Goal: Information Seeking & Learning: Check status

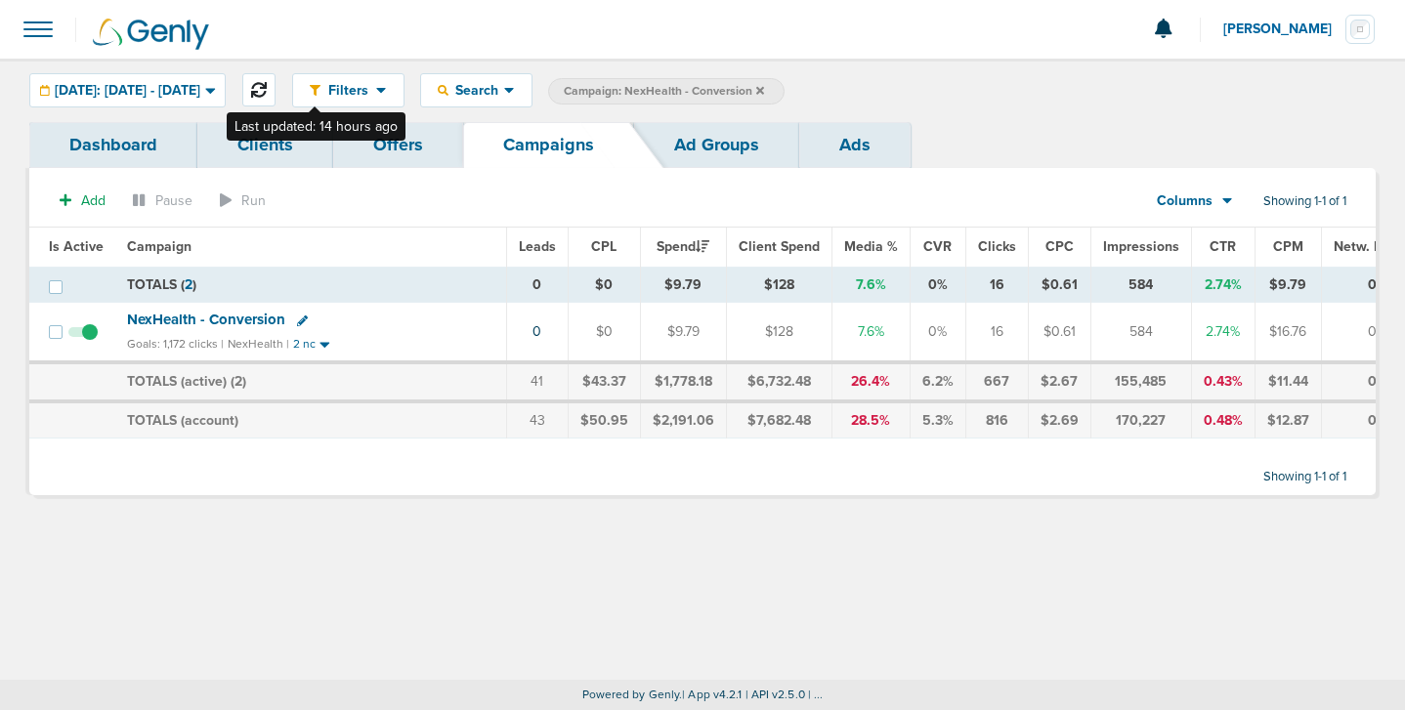
click at [267, 89] on icon at bounding box center [259, 90] width 16 height 16
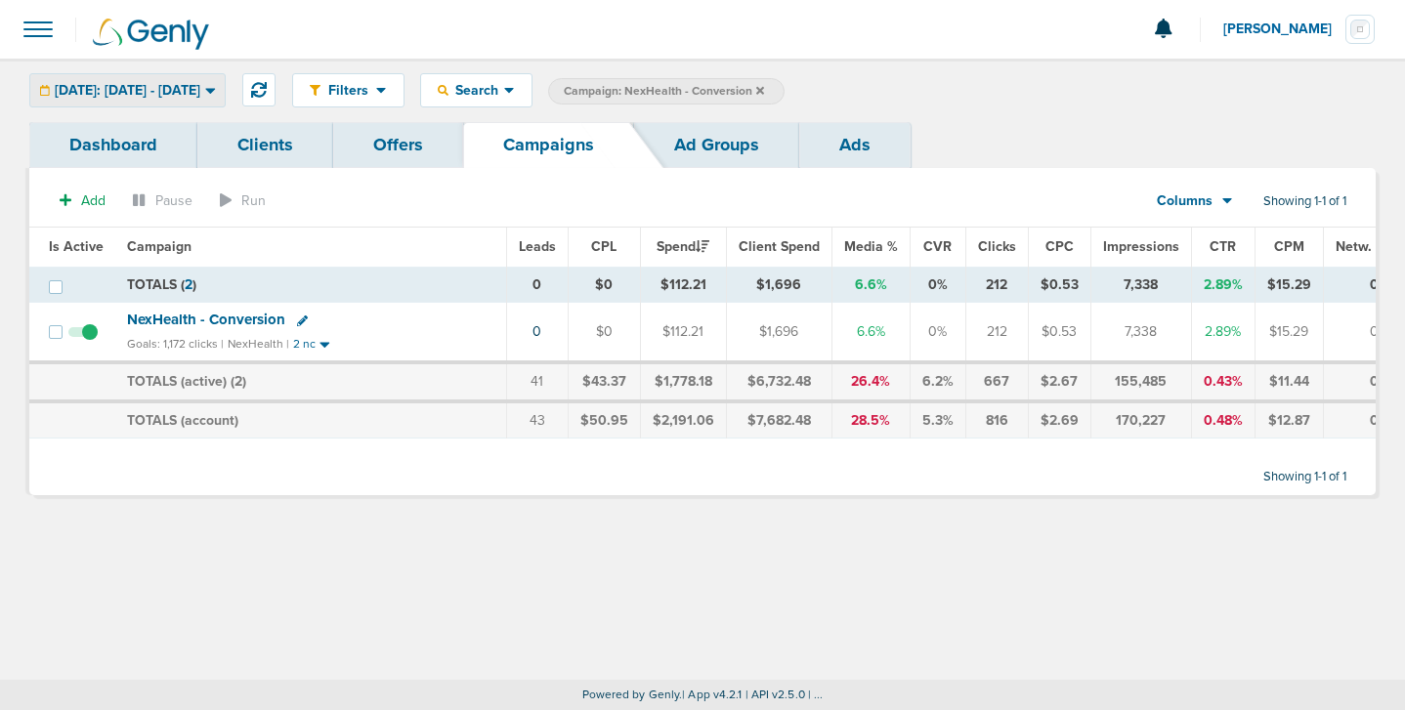
click at [200, 87] on span "[DATE]: [DATE] - [DATE]" at bounding box center [128, 91] width 146 height 14
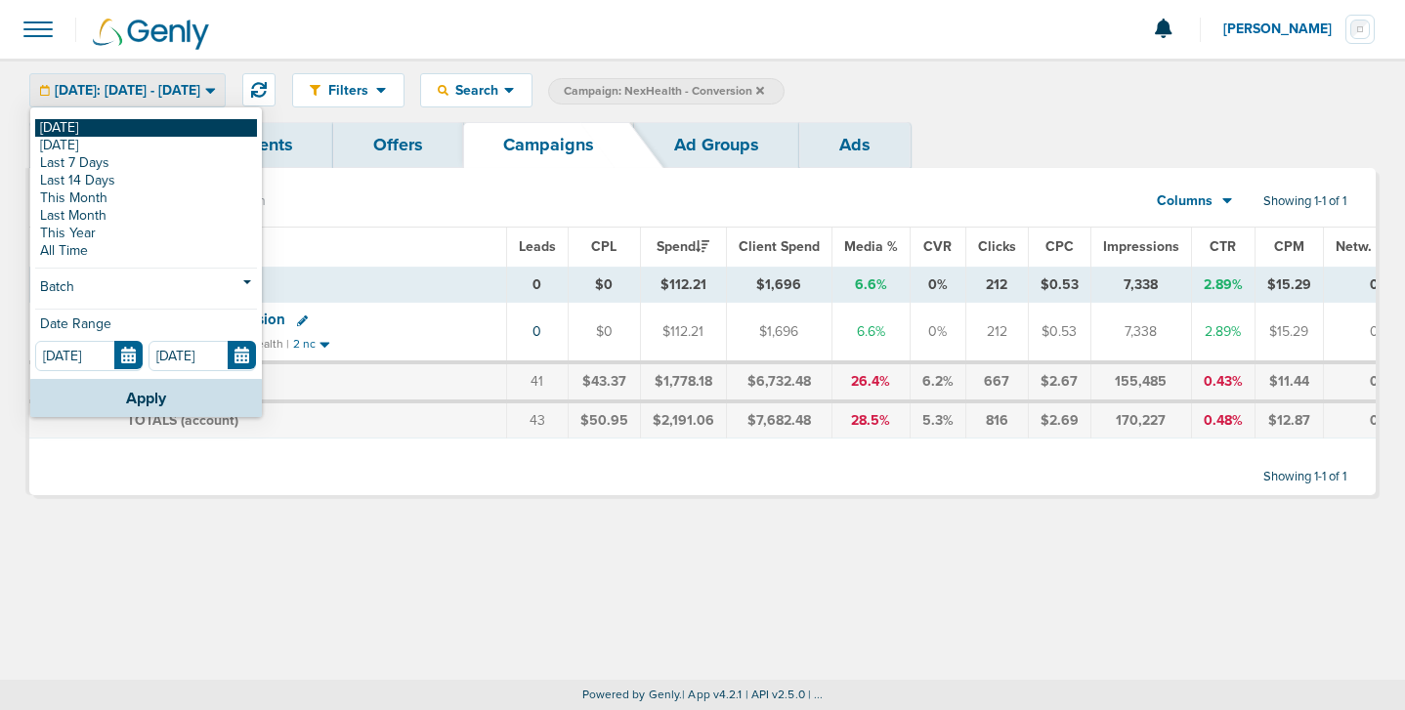
click at [186, 125] on link "[DATE]" at bounding box center [146, 128] width 222 height 18
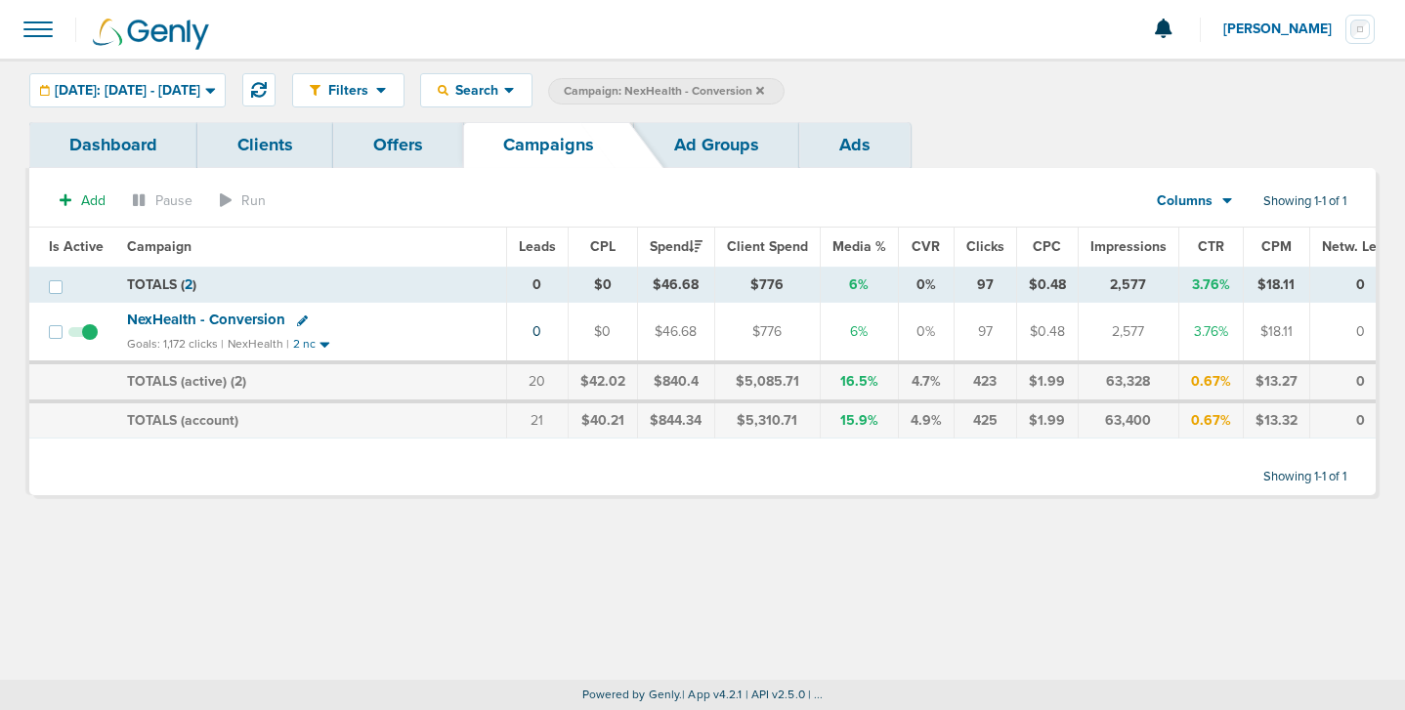
click at [764, 87] on icon at bounding box center [760, 90] width 8 height 8
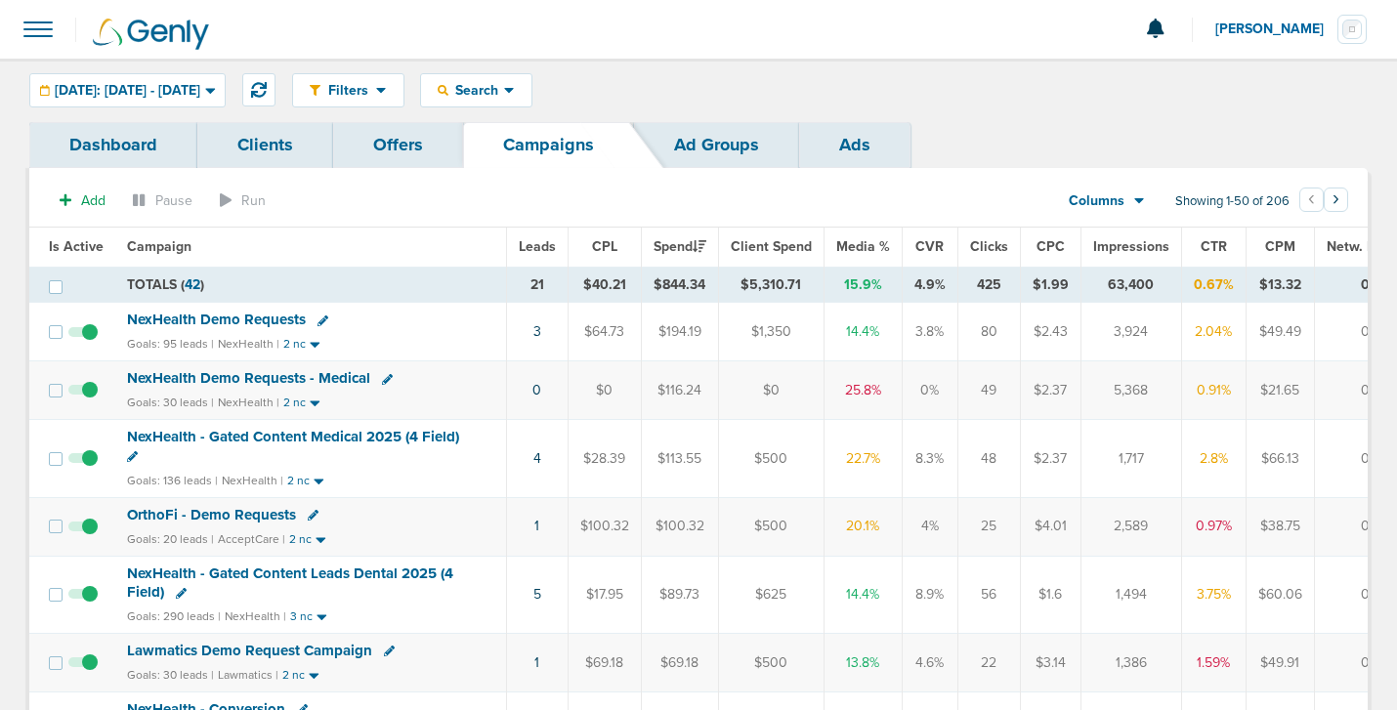
click at [531, 526] on td "1" at bounding box center [537, 526] width 62 height 59
click at [536, 528] on link "1" at bounding box center [537, 526] width 5 height 17
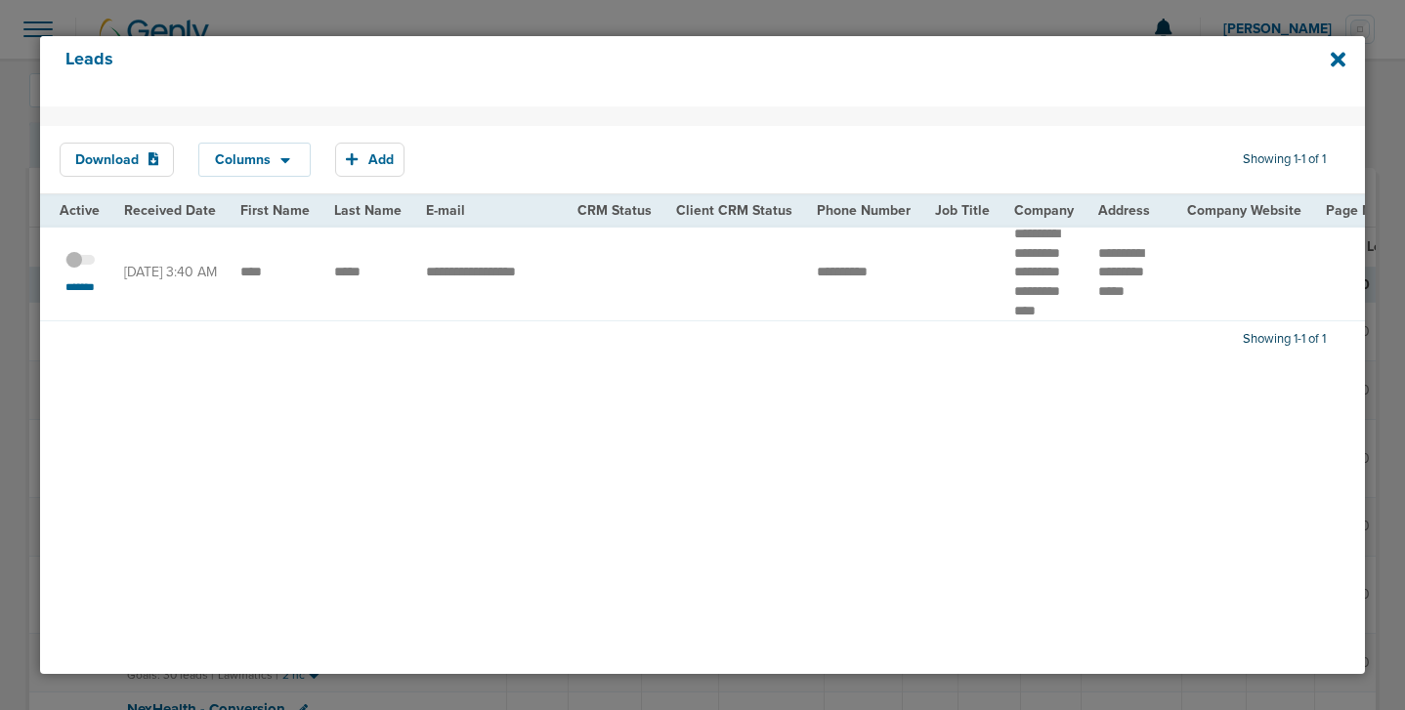
click at [86, 271] on span at bounding box center [79, 271] width 29 height 0
click at [80, 264] on input "checkbox" at bounding box center [80, 264] width 0 height 0
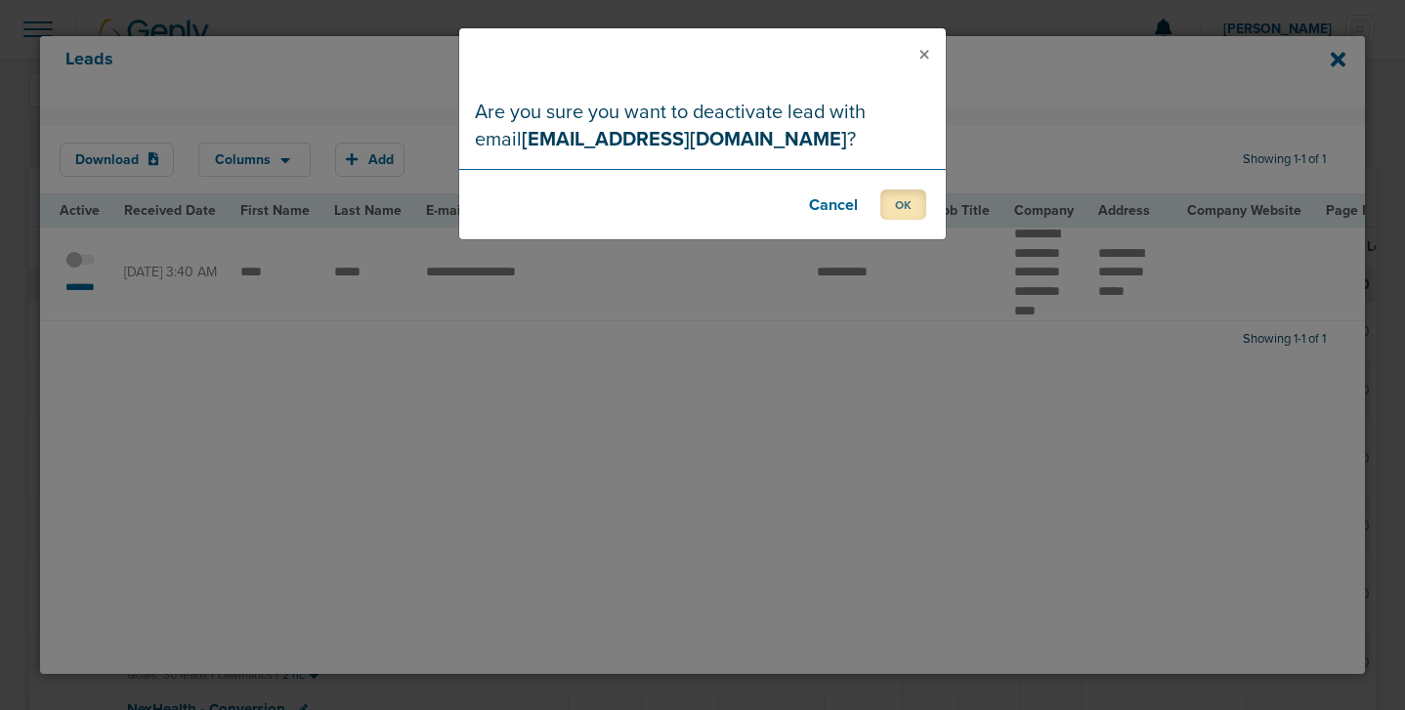
click at [916, 207] on button "OK" at bounding box center [903, 205] width 46 height 30
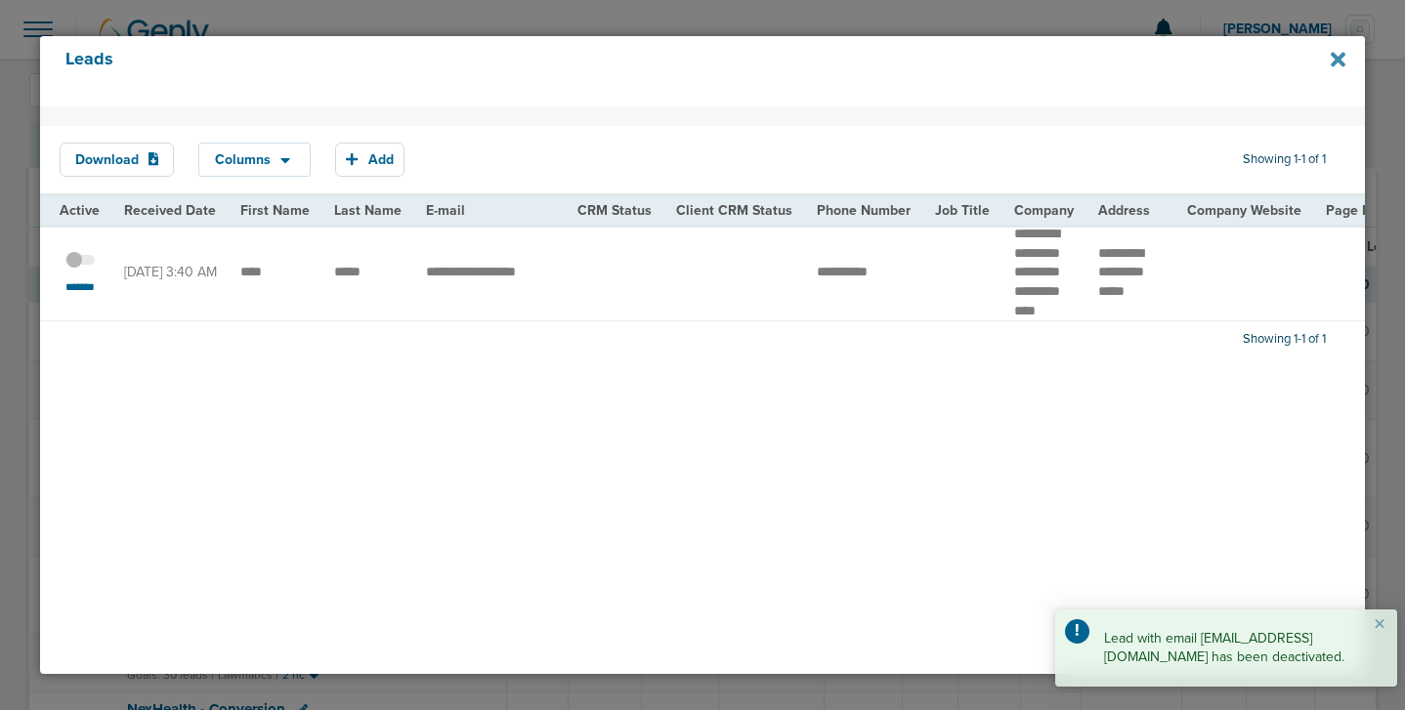
click at [1341, 53] on icon at bounding box center [1338, 59] width 15 height 15
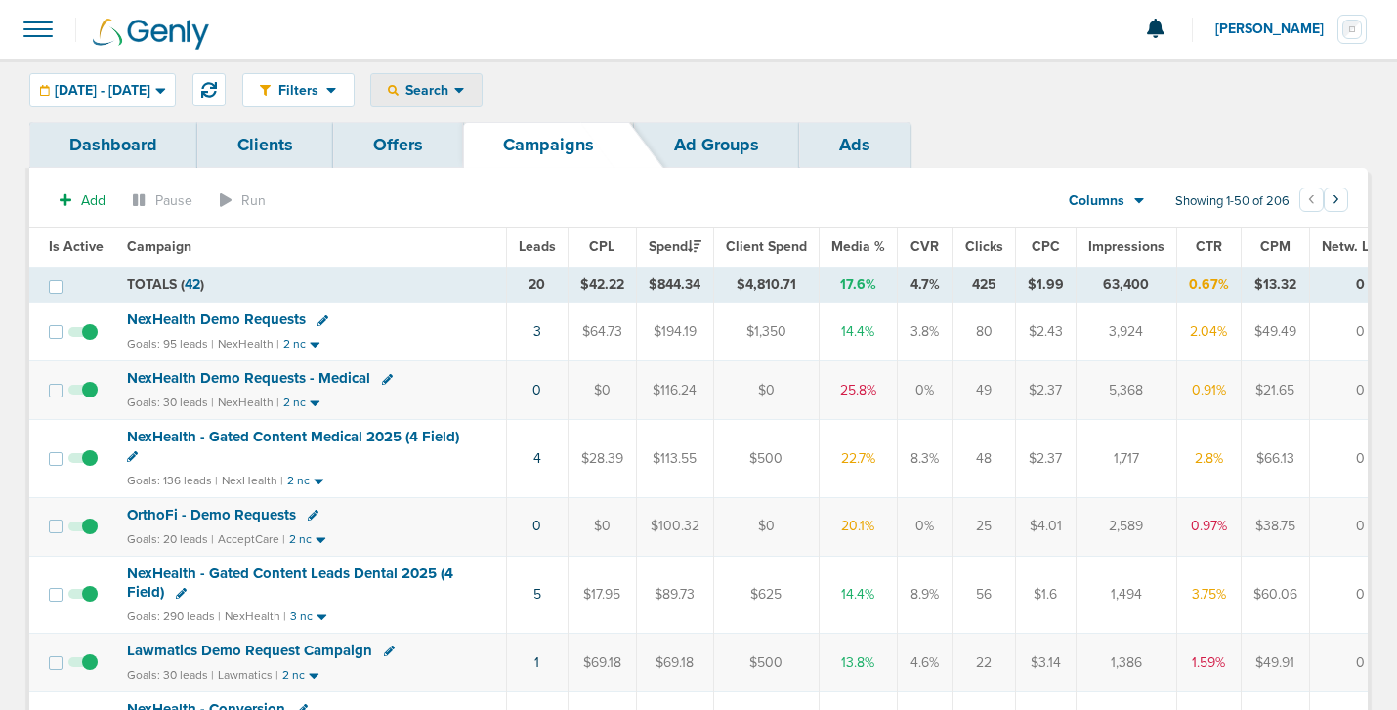
click at [454, 84] on span "Search" at bounding box center [427, 90] width 56 height 17
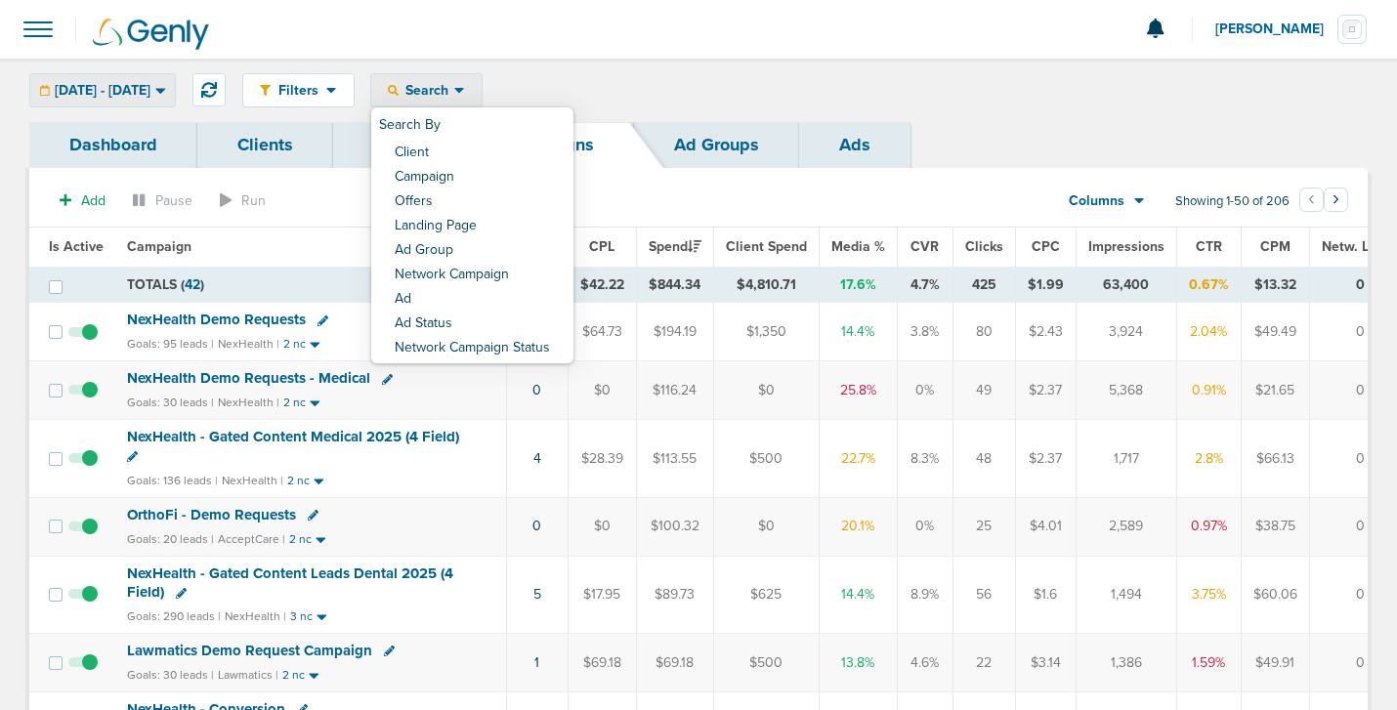
click at [175, 100] on div "09.24.2025 - 09.24.2025" at bounding box center [102, 90] width 145 height 32
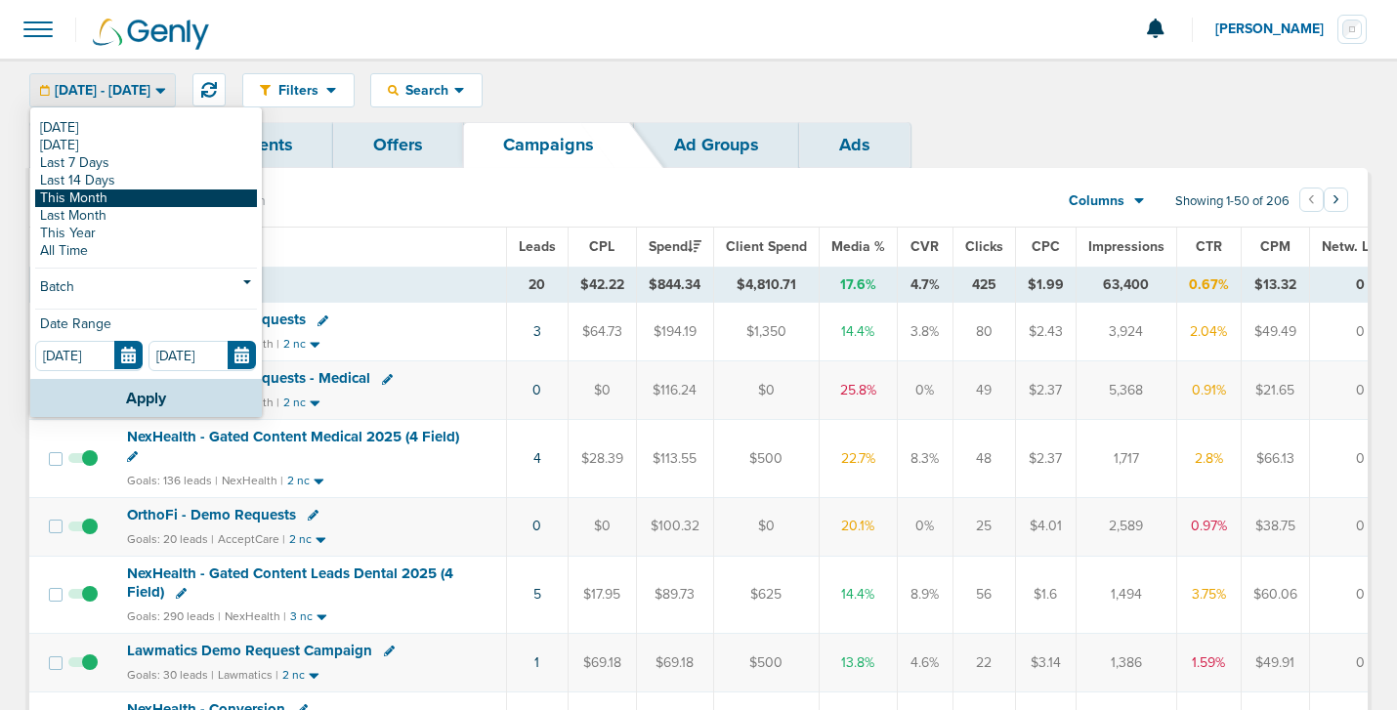
click at [183, 202] on link "This Month" at bounding box center [146, 199] width 222 height 18
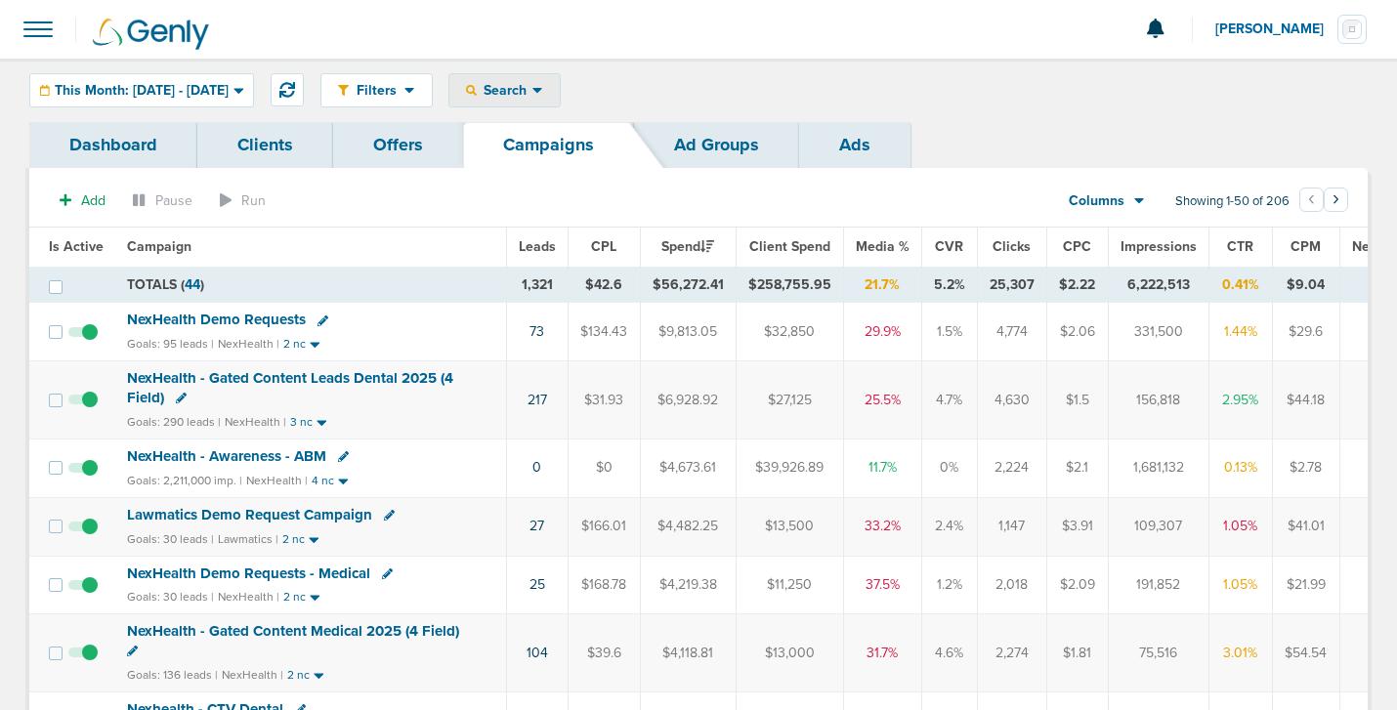
click at [533, 91] on span "Search" at bounding box center [505, 90] width 56 height 17
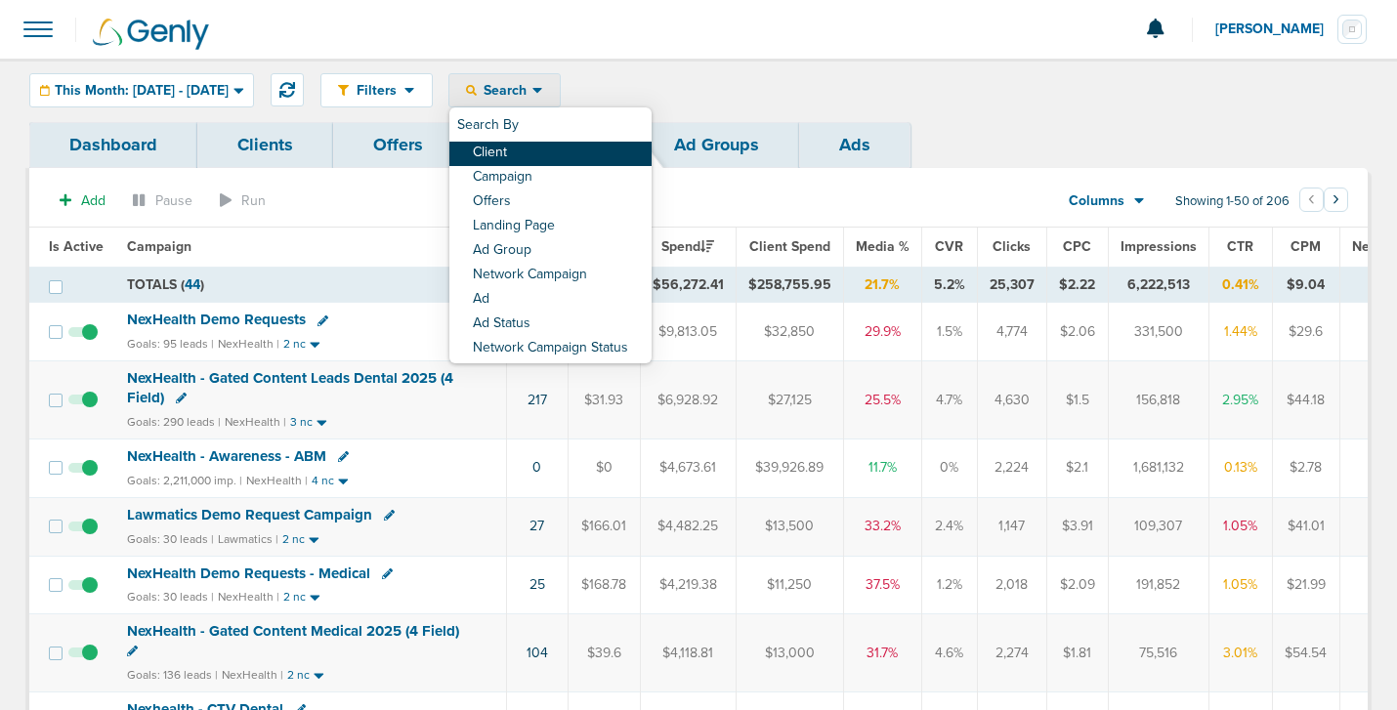
click at [552, 154] on link "Client" at bounding box center [550, 154] width 202 height 24
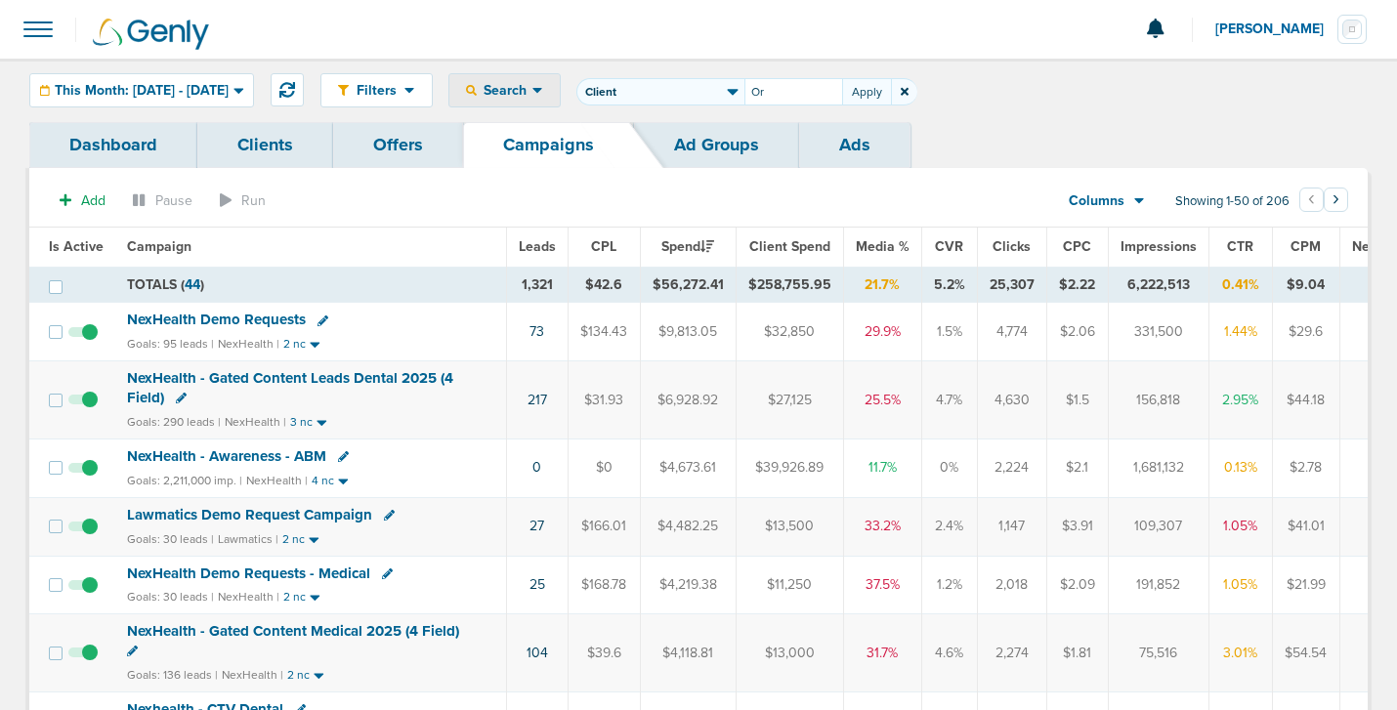
type input "O"
type input "Accept"
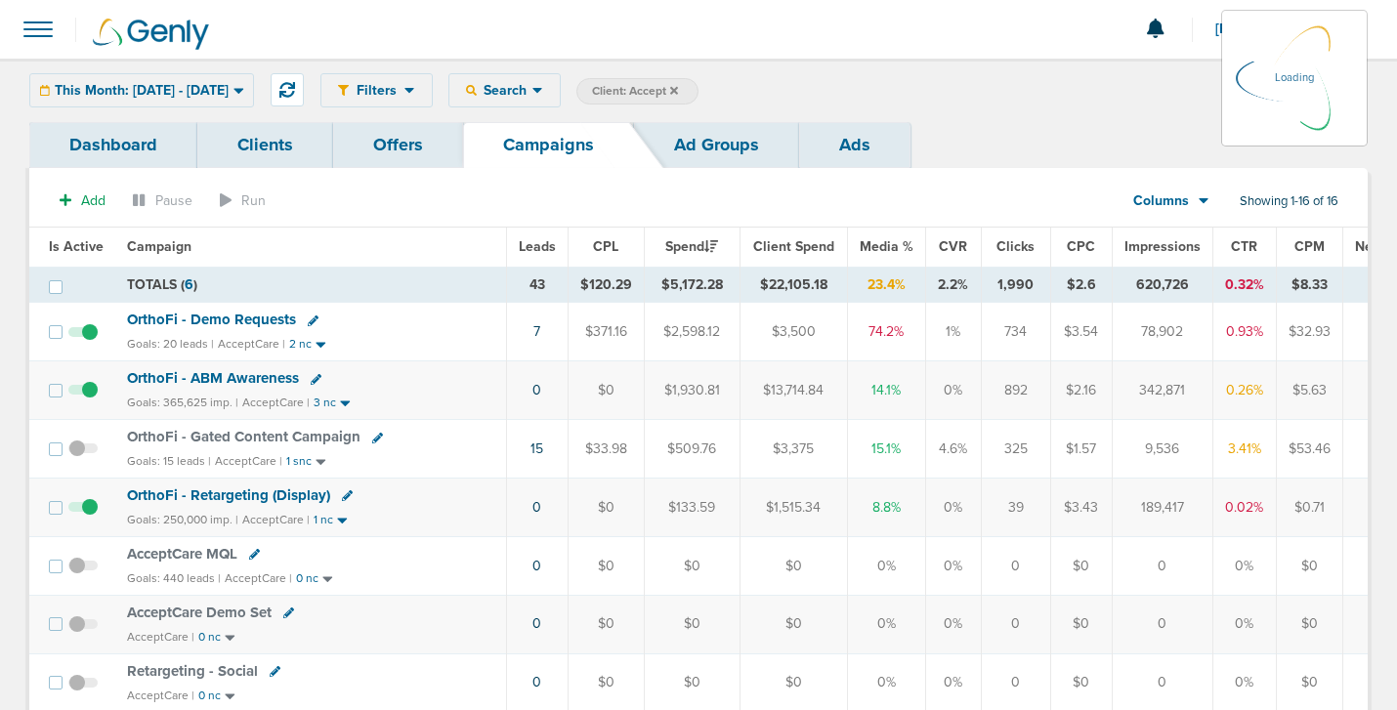
click at [165, 94] on div "This Month: 09.01.2025 - 09.30.2025 Today Yesterday Last 7 Days Last 14 Days Th…" at bounding box center [141, 90] width 225 height 34
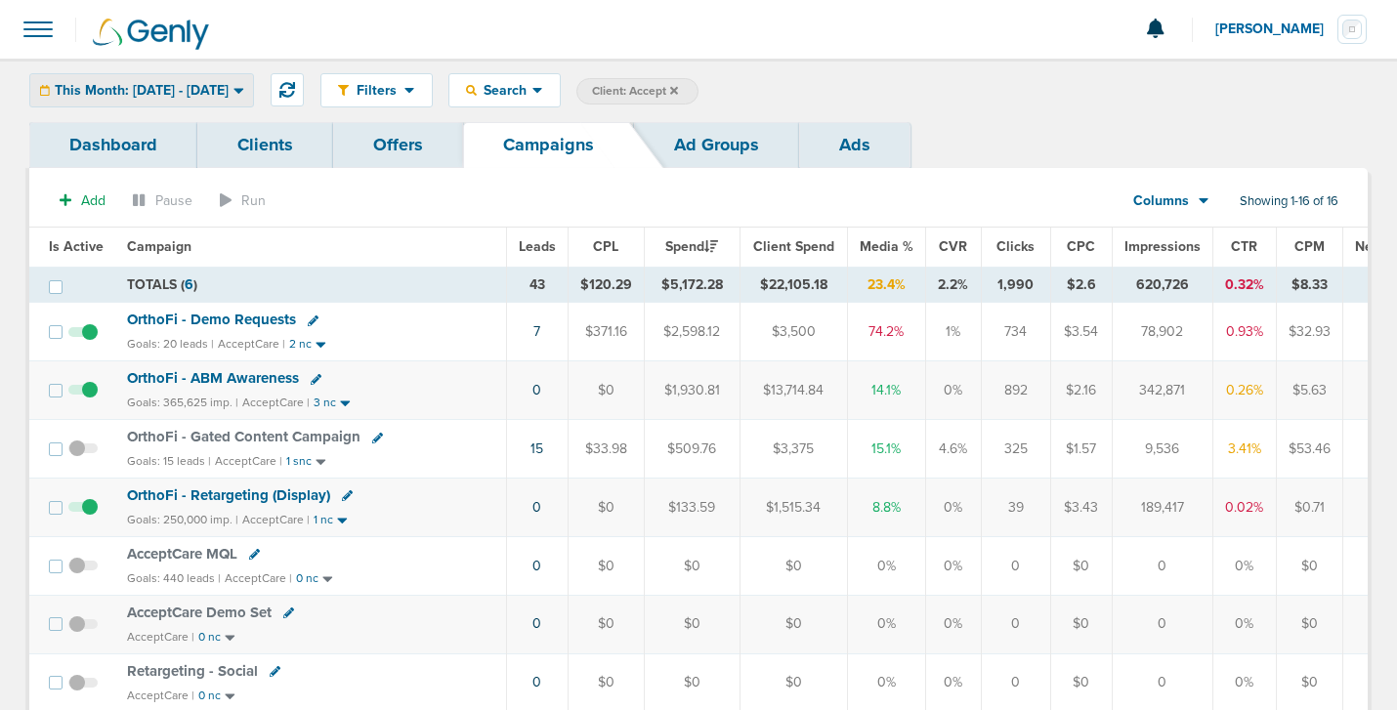
click at [172, 85] on span "This Month: 09.01.2025 - 09.30.2025" at bounding box center [142, 91] width 174 height 14
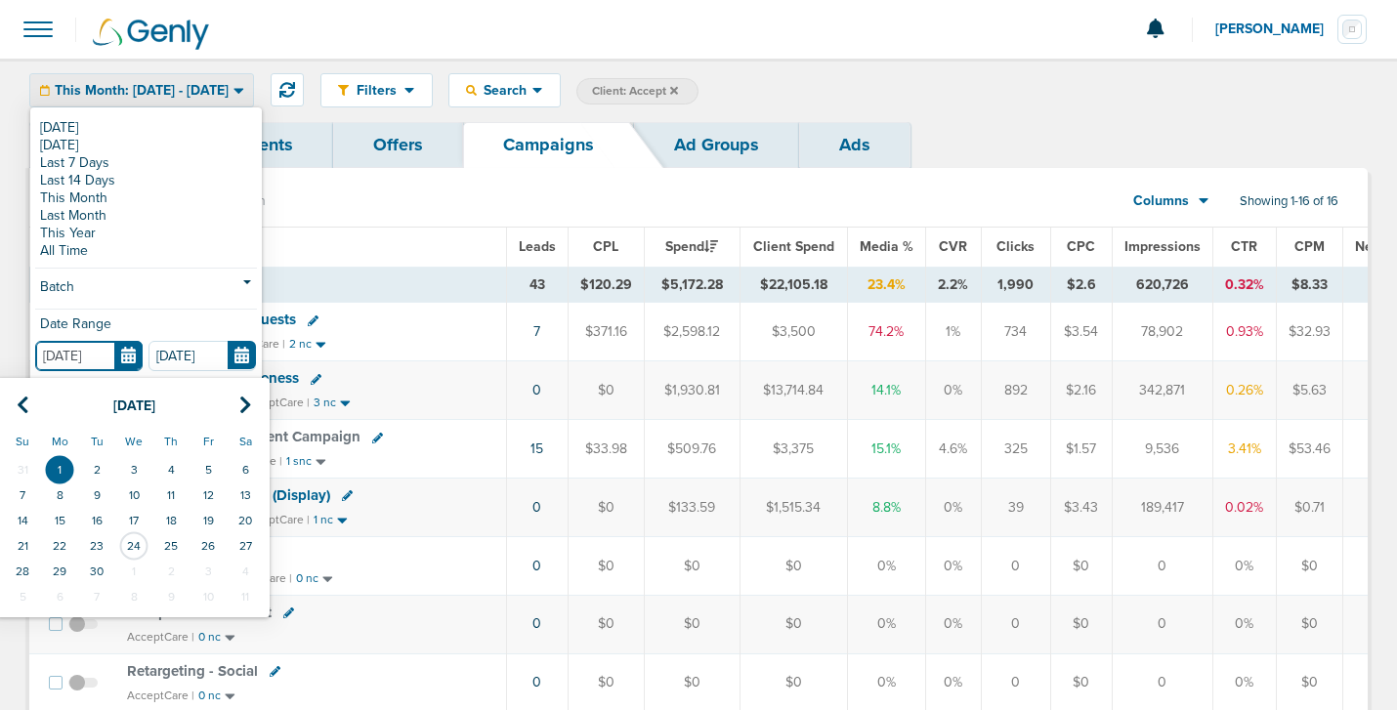
click at [124, 362] on input "09.01.2025" at bounding box center [88, 356] width 107 height 30
click at [24, 405] on icon at bounding box center [23, 406] width 13 height 20
click at [97, 550] on td "19" at bounding box center [96, 546] width 37 height 25
type input "08.19.2025"
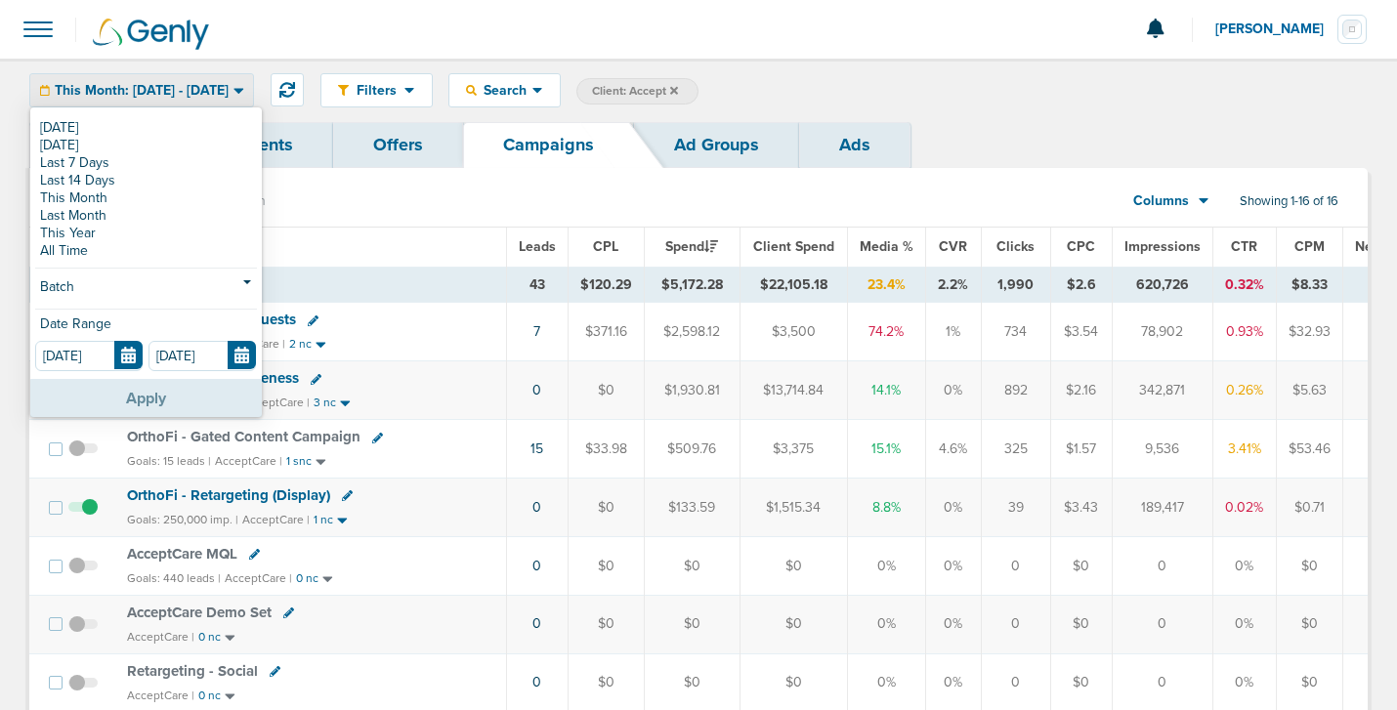
click at [117, 401] on button "Apply" at bounding box center [146, 398] width 232 height 38
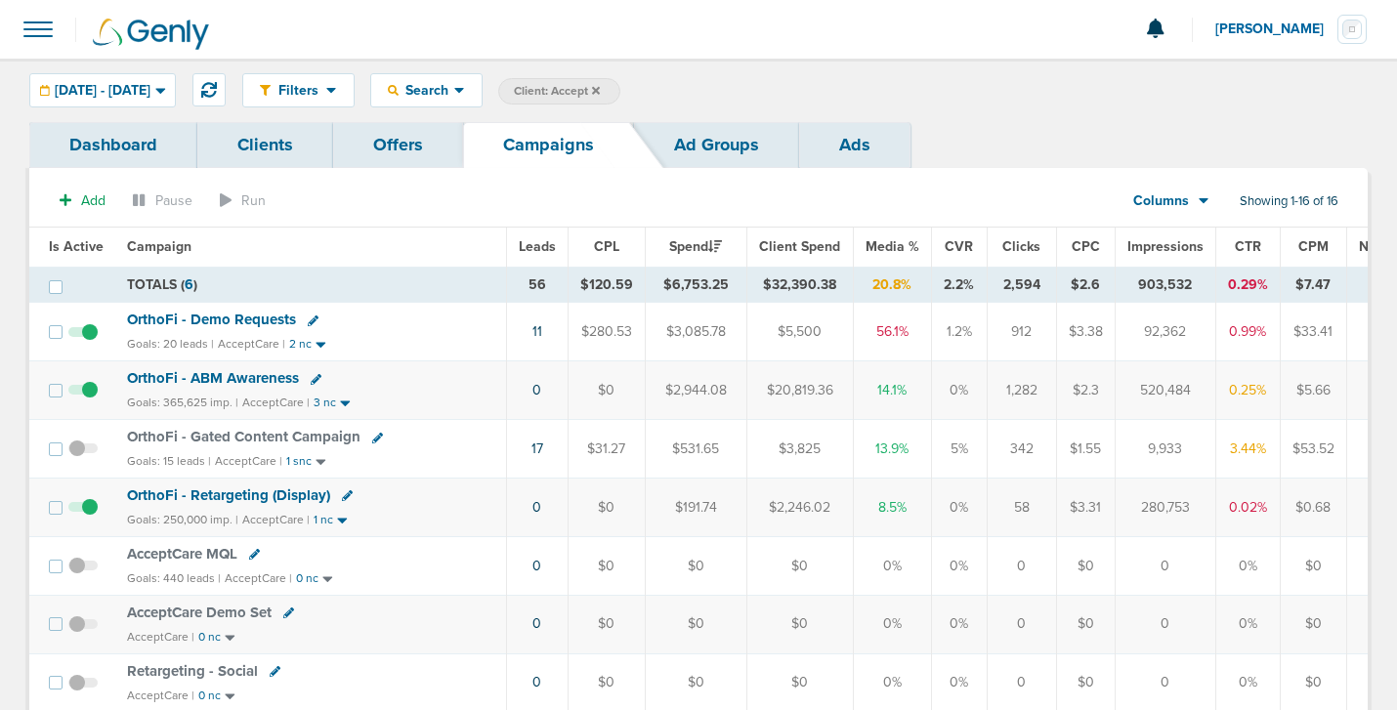
click at [174, 85] on div "08.19.2025 - 09.30.2025 Today Yesterday Last 7 Days Last 14 Days This Month Las…" at bounding box center [102, 90] width 147 height 34
click at [150, 91] on span "08.19.2025 - 09.30.2025" at bounding box center [103, 91] width 96 height 14
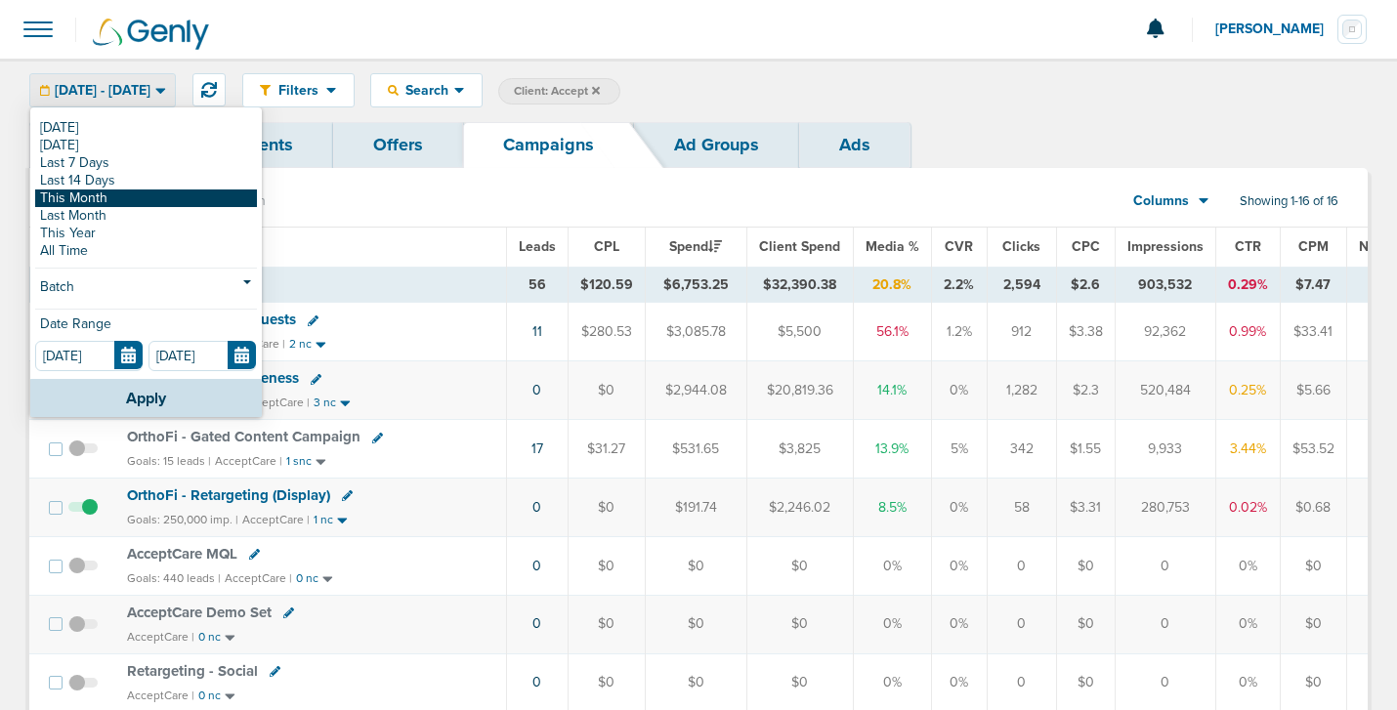
click at [174, 198] on link "This Month" at bounding box center [146, 199] width 222 height 18
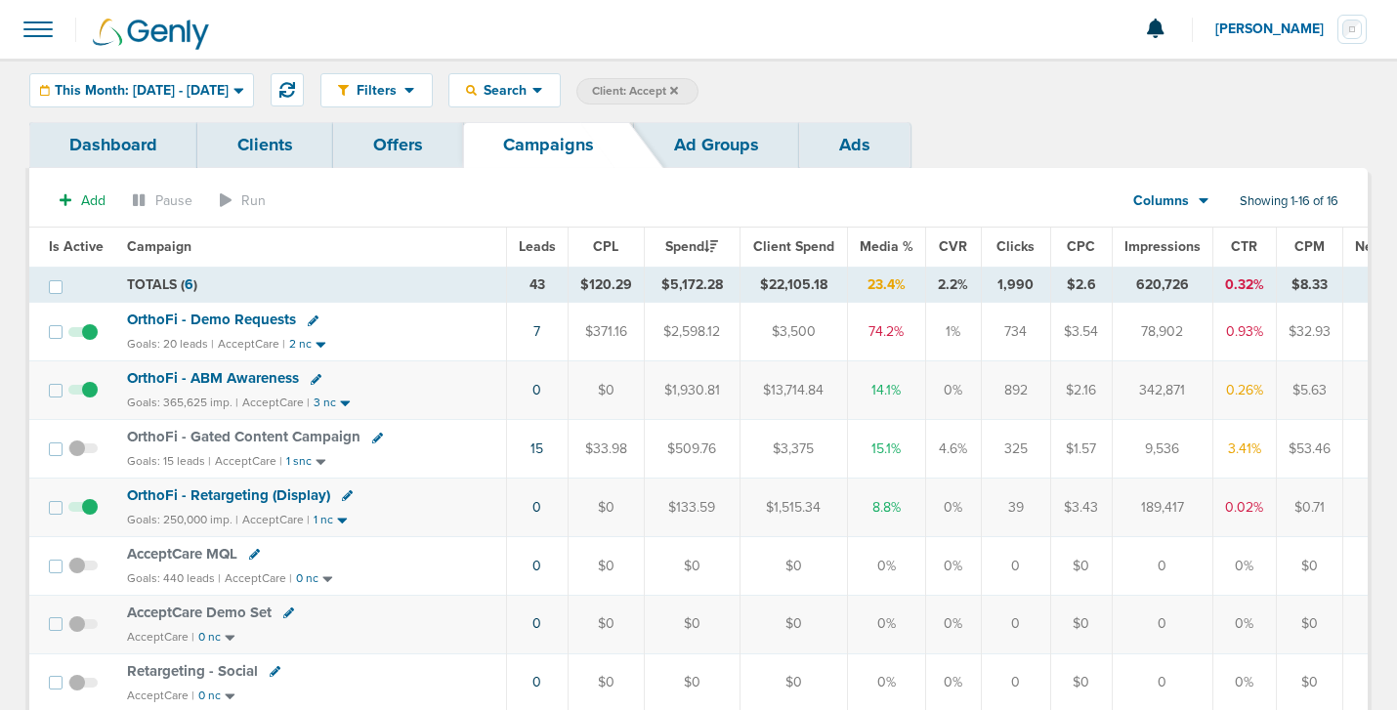
click at [678, 96] on span "Client: Accept" at bounding box center [635, 91] width 86 height 17
click at [909, 91] on icon at bounding box center [905, 92] width 8 height 12
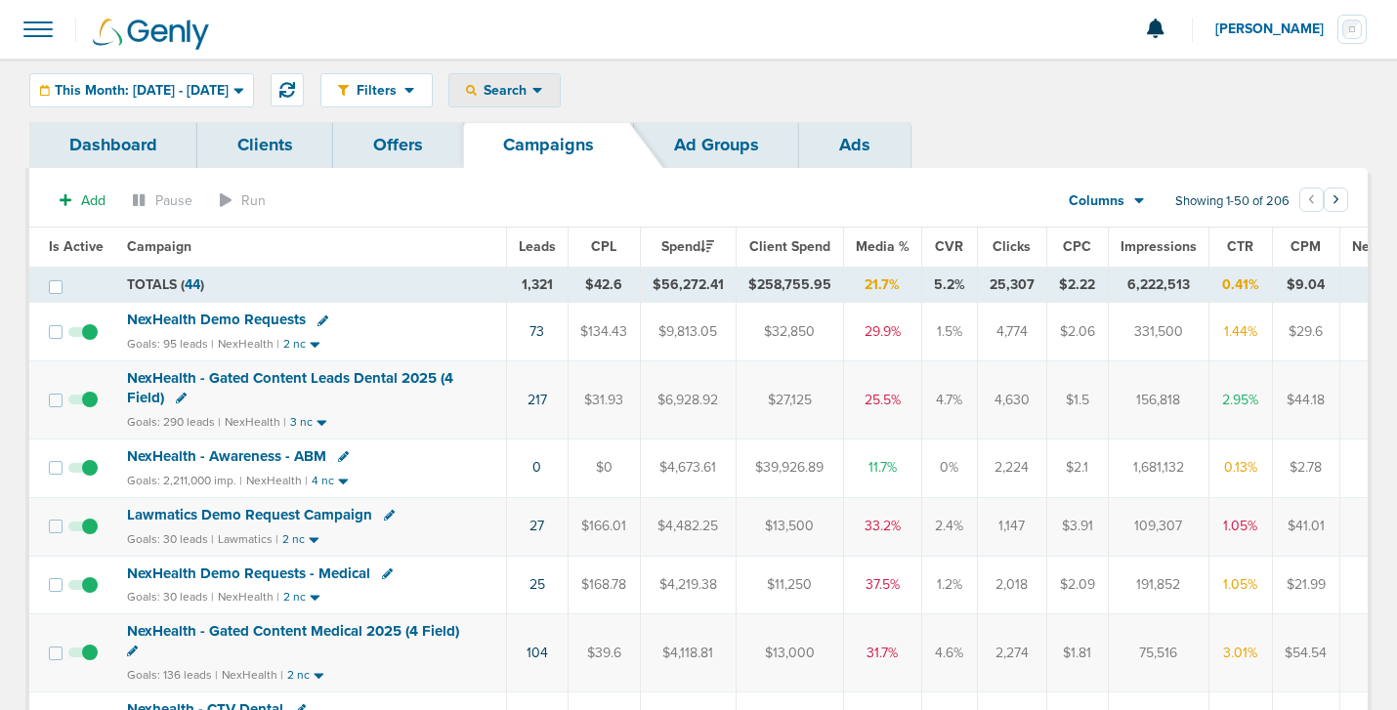
click at [533, 82] on span "Search" at bounding box center [505, 90] width 56 height 17
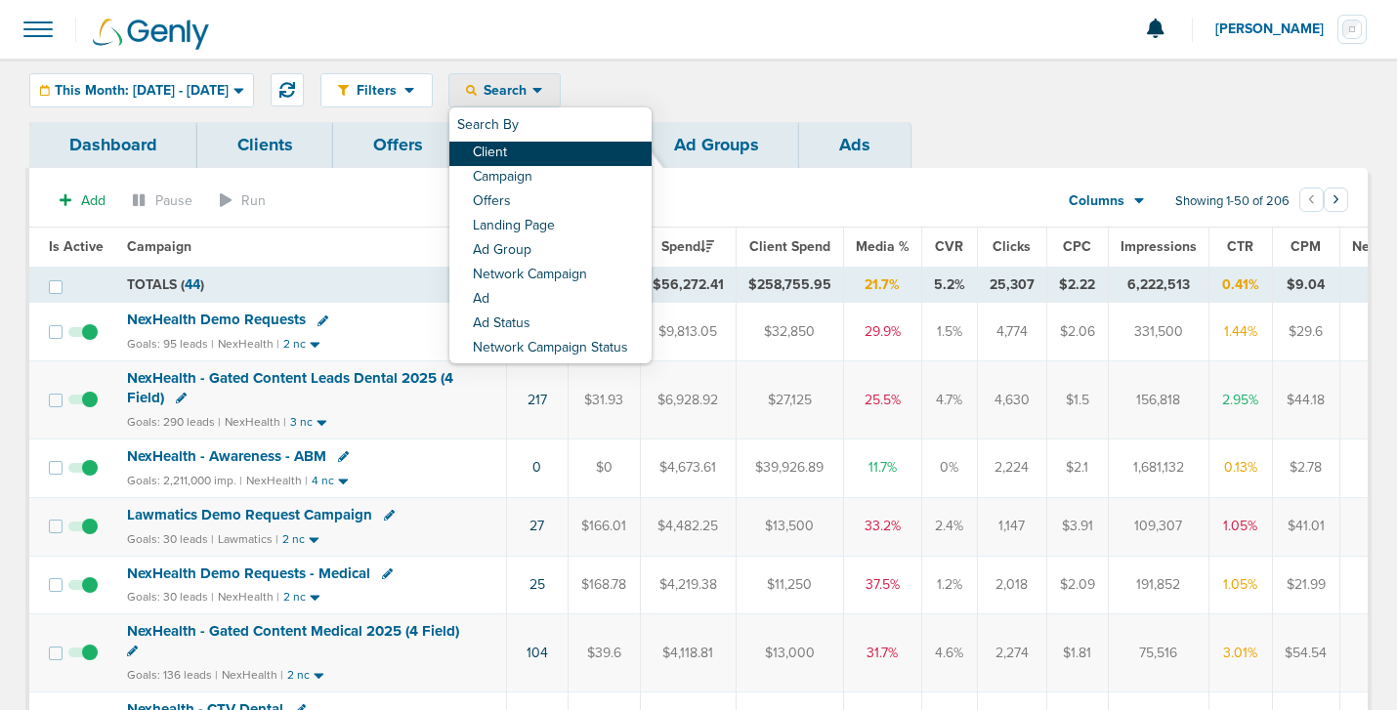
click at [560, 152] on link "Client" at bounding box center [550, 154] width 202 height 24
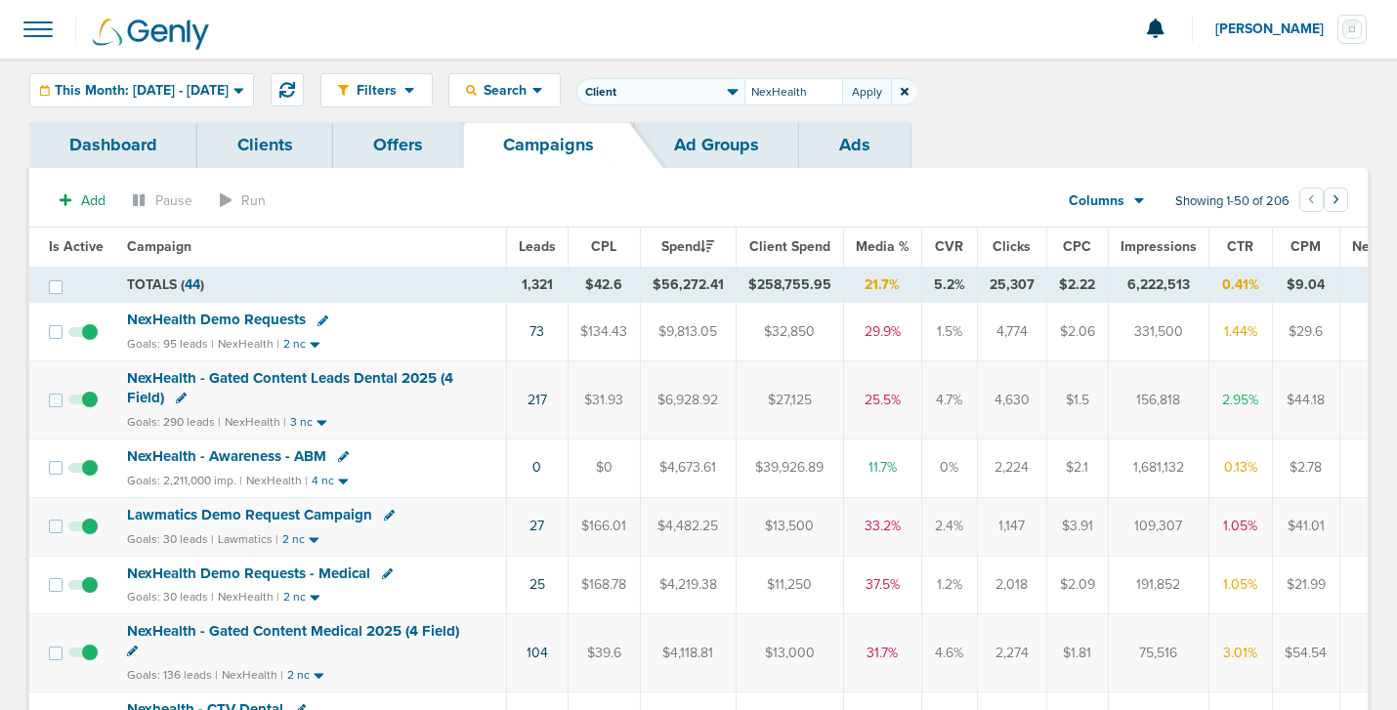
type input "NexHealth"
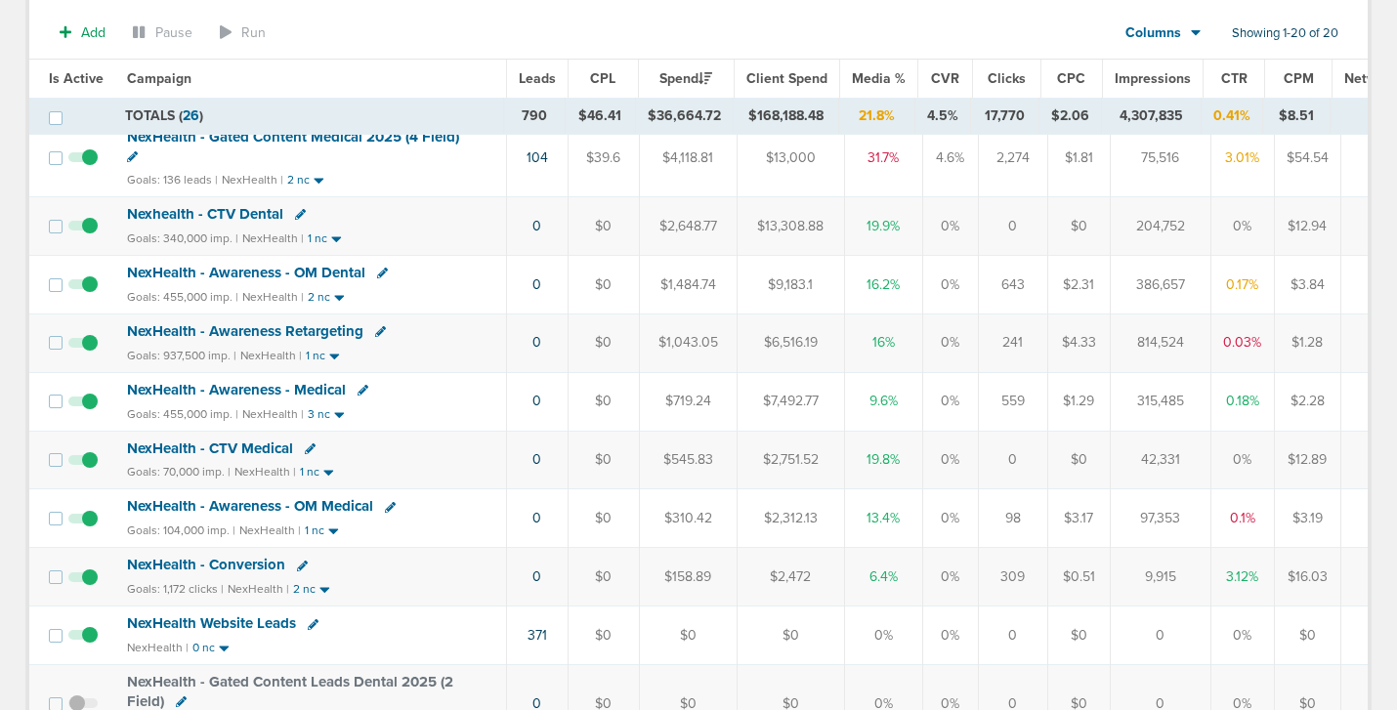
scroll to position [458, 0]
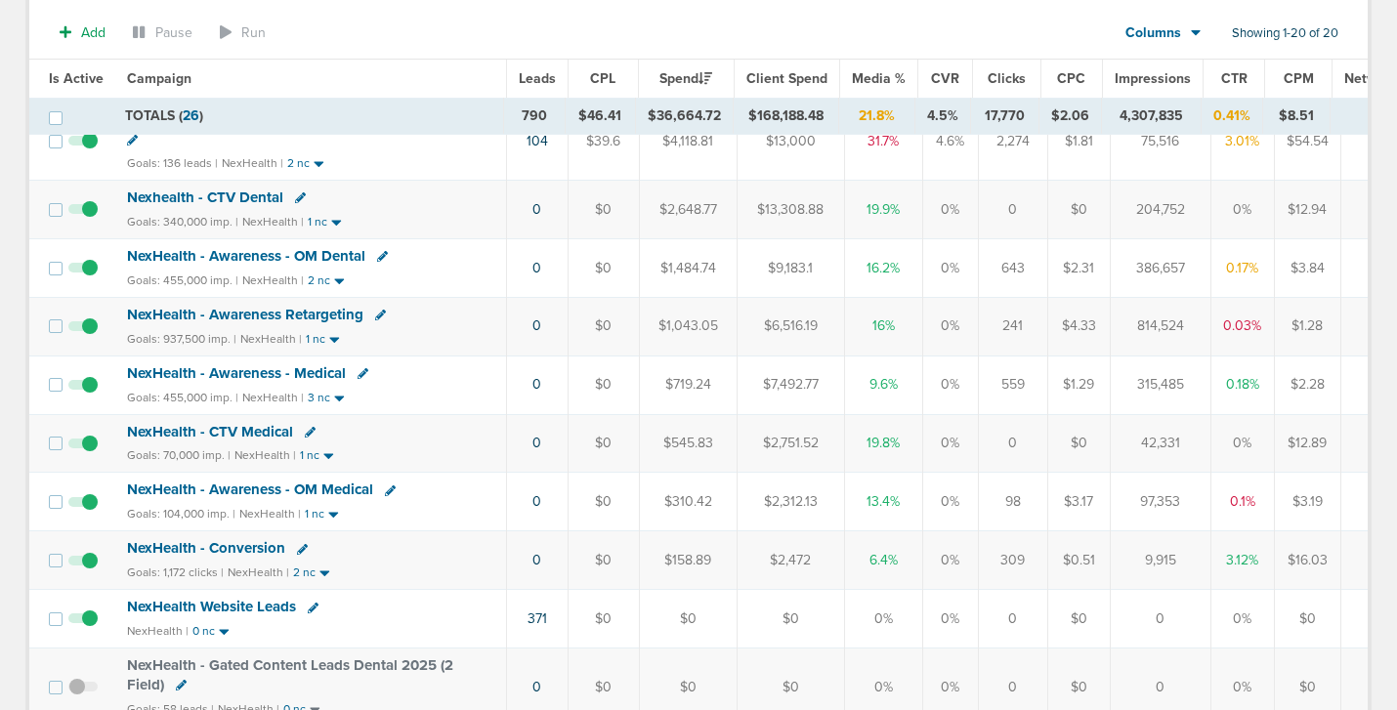
drag, startPoint x: 1013, startPoint y: 563, endPoint x: 974, endPoint y: 563, distance: 39.1
click at [978, 563] on td "309" at bounding box center [1012, 561] width 69 height 59
copy td "309"
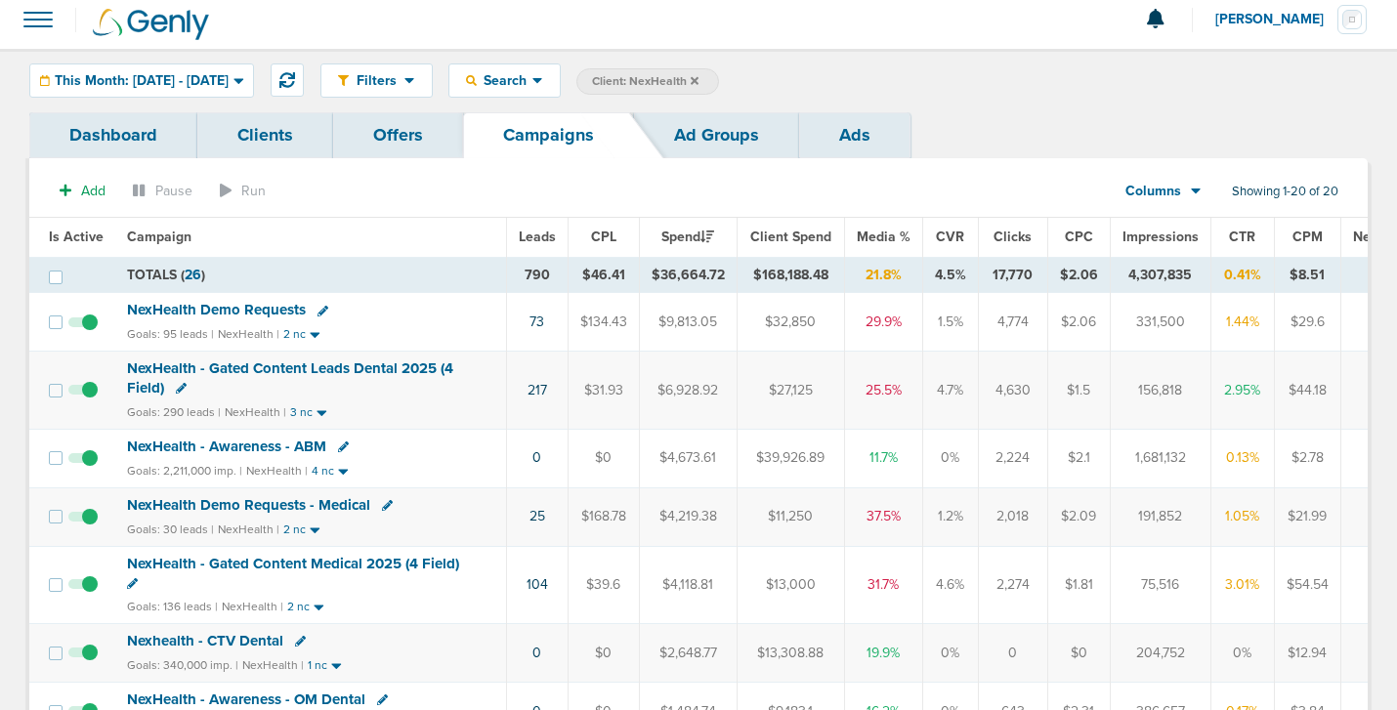
scroll to position [0, 0]
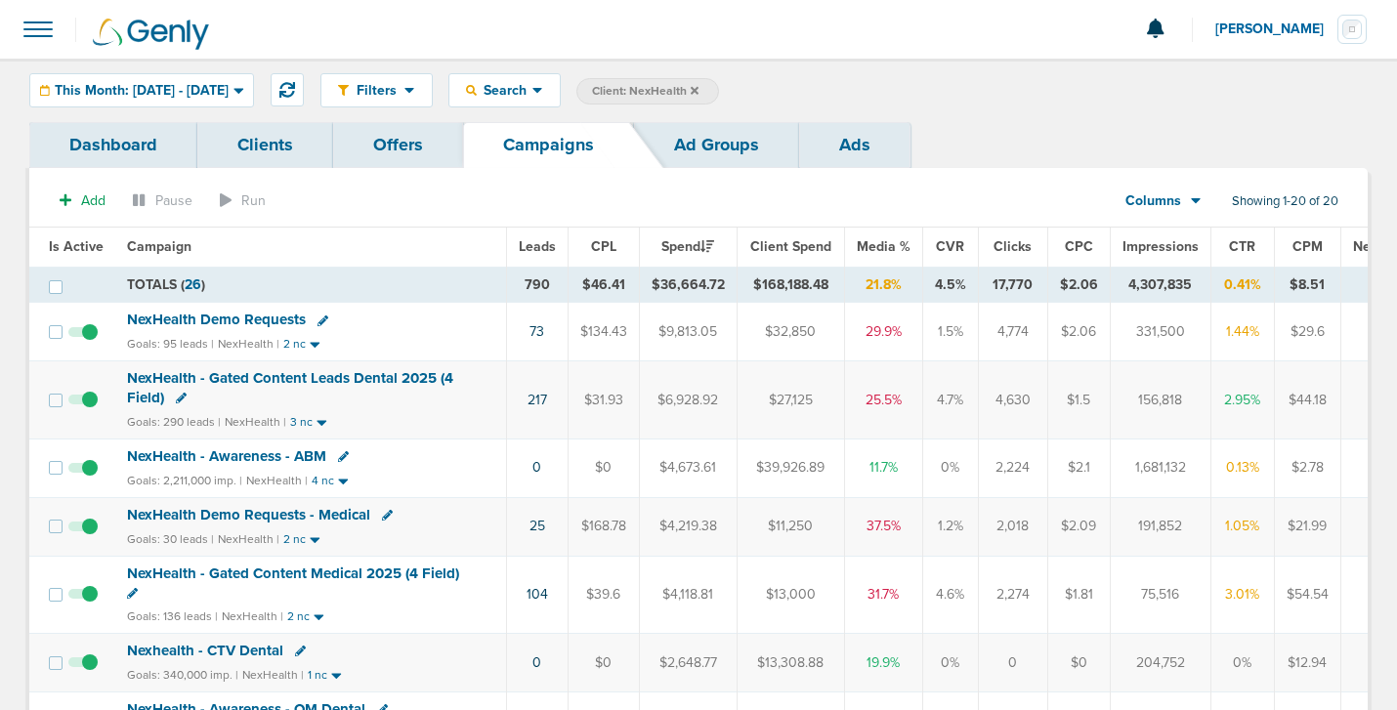
click at [699, 88] on icon at bounding box center [695, 90] width 8 height 8
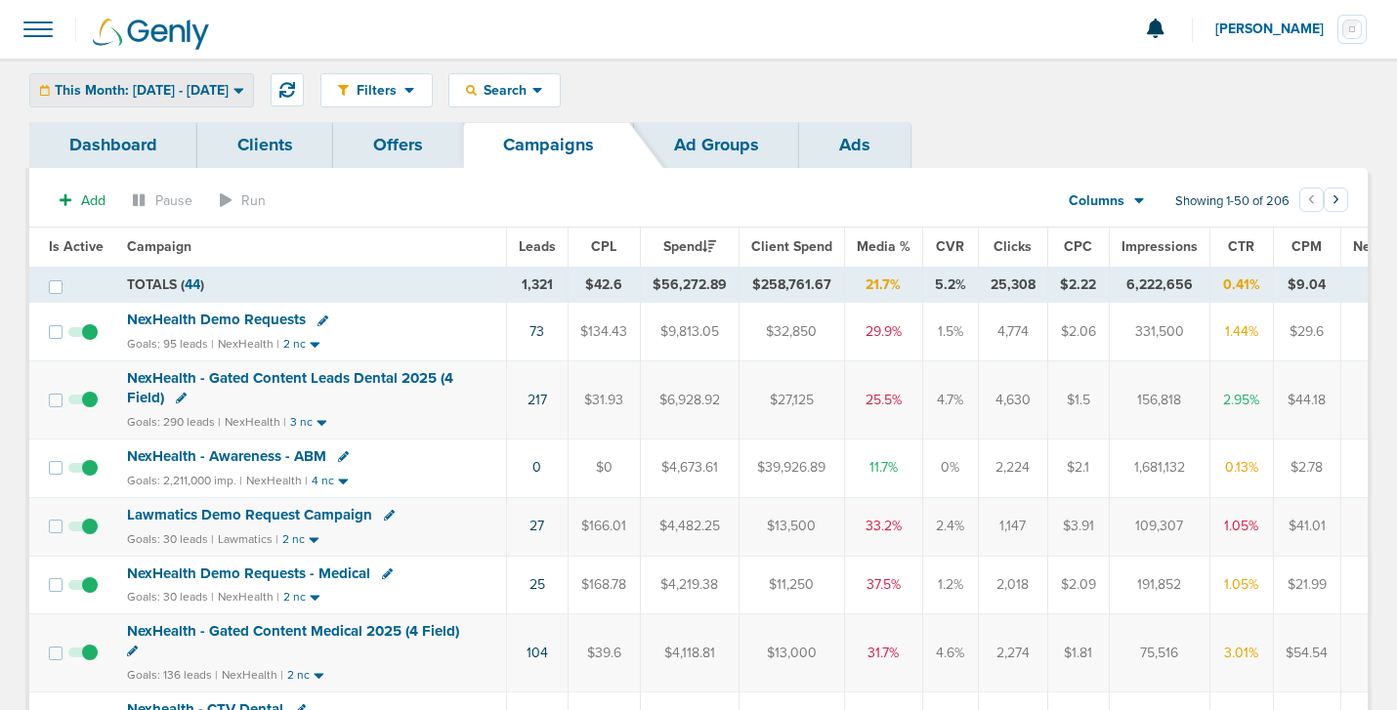
click at [192, 84] on span "This Month: 09.01.2025 - 09.30.2025" at bounding box center [142, 91] width 174 height 14
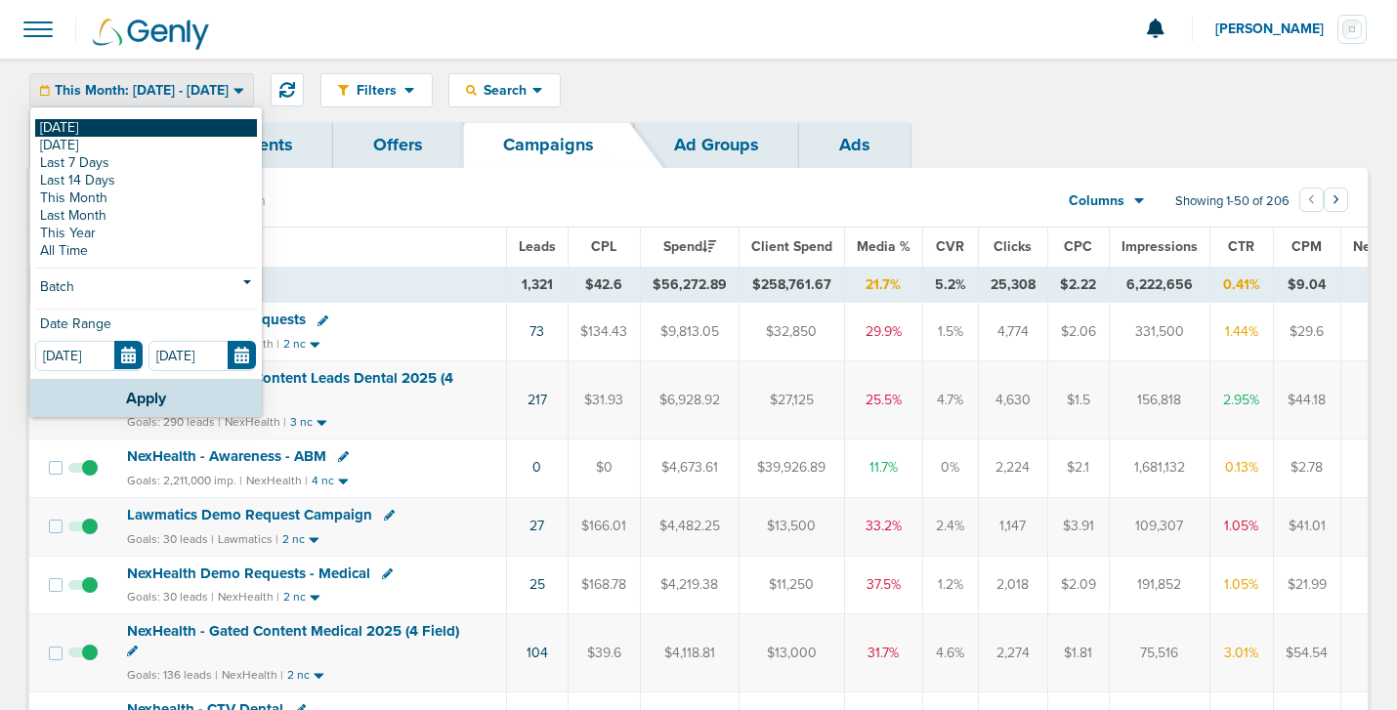
click at [191, 123] on link "[DATE]" at bounding box center [146, 128] width 222 height 18
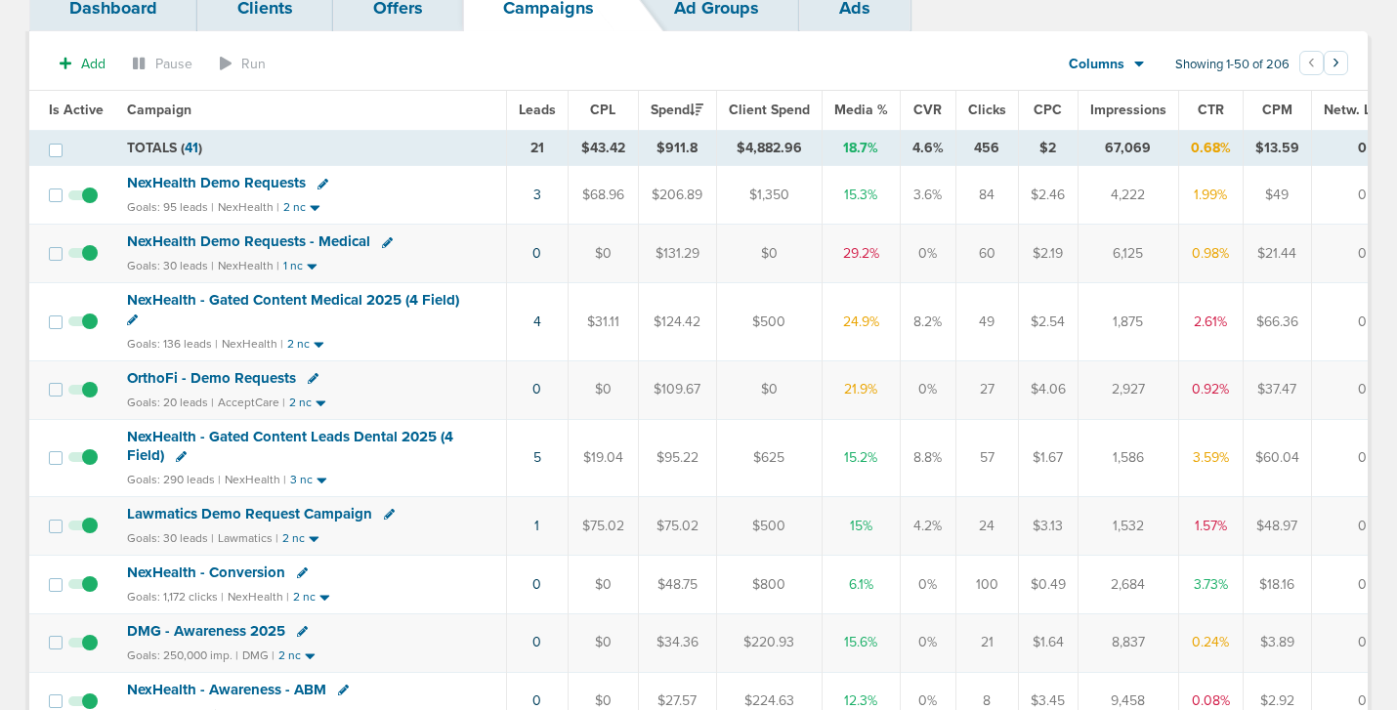
scroll to position [135, 0]
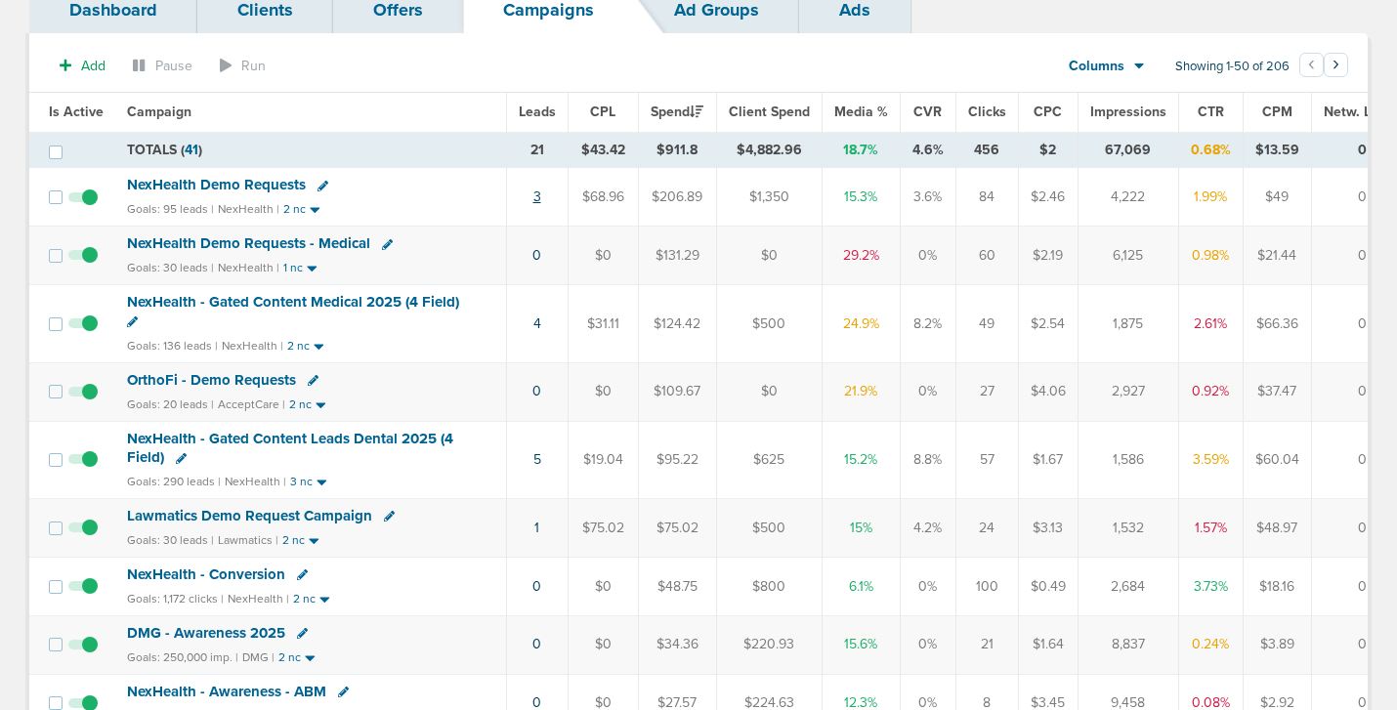
click at [537, 196] on link "3" at bounding box center [538, 197] width 8 height 17
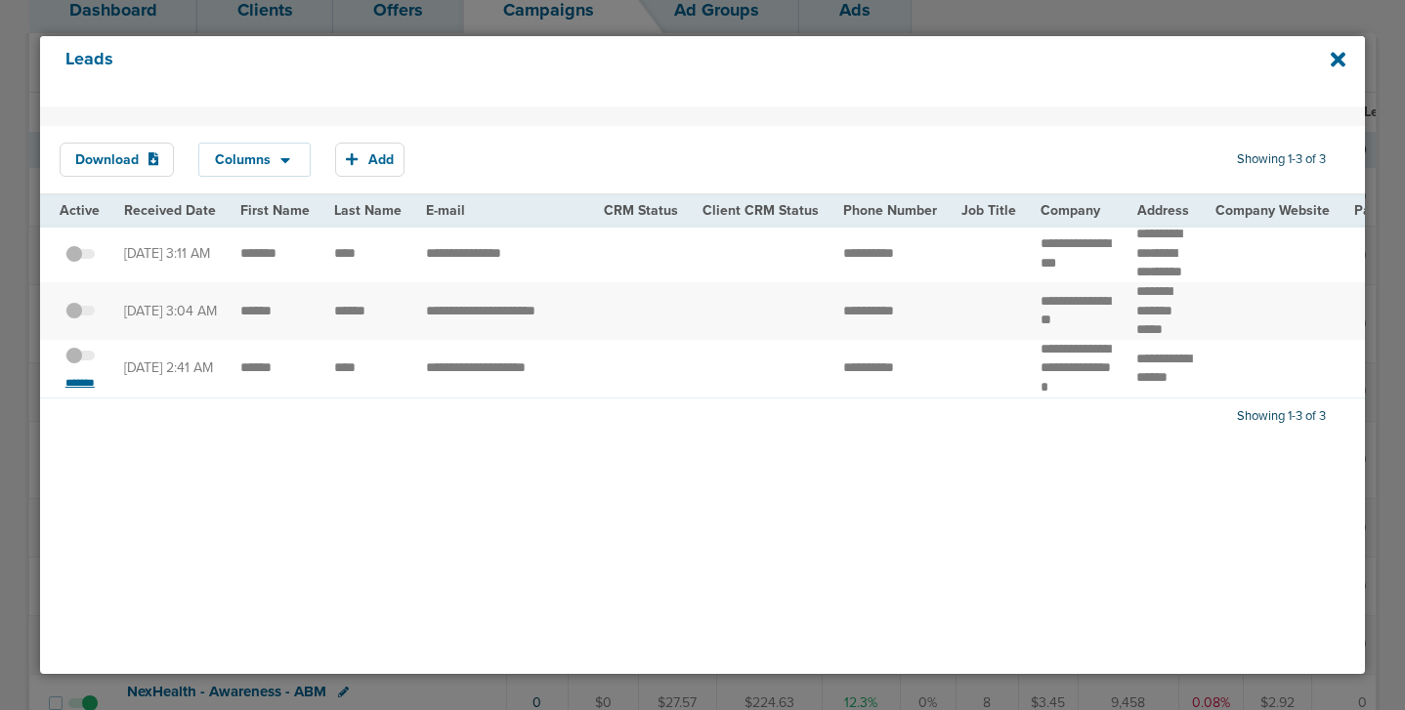
click at [71, 391] on small "*******" at bounding box center [80, 383] width 41 height 16
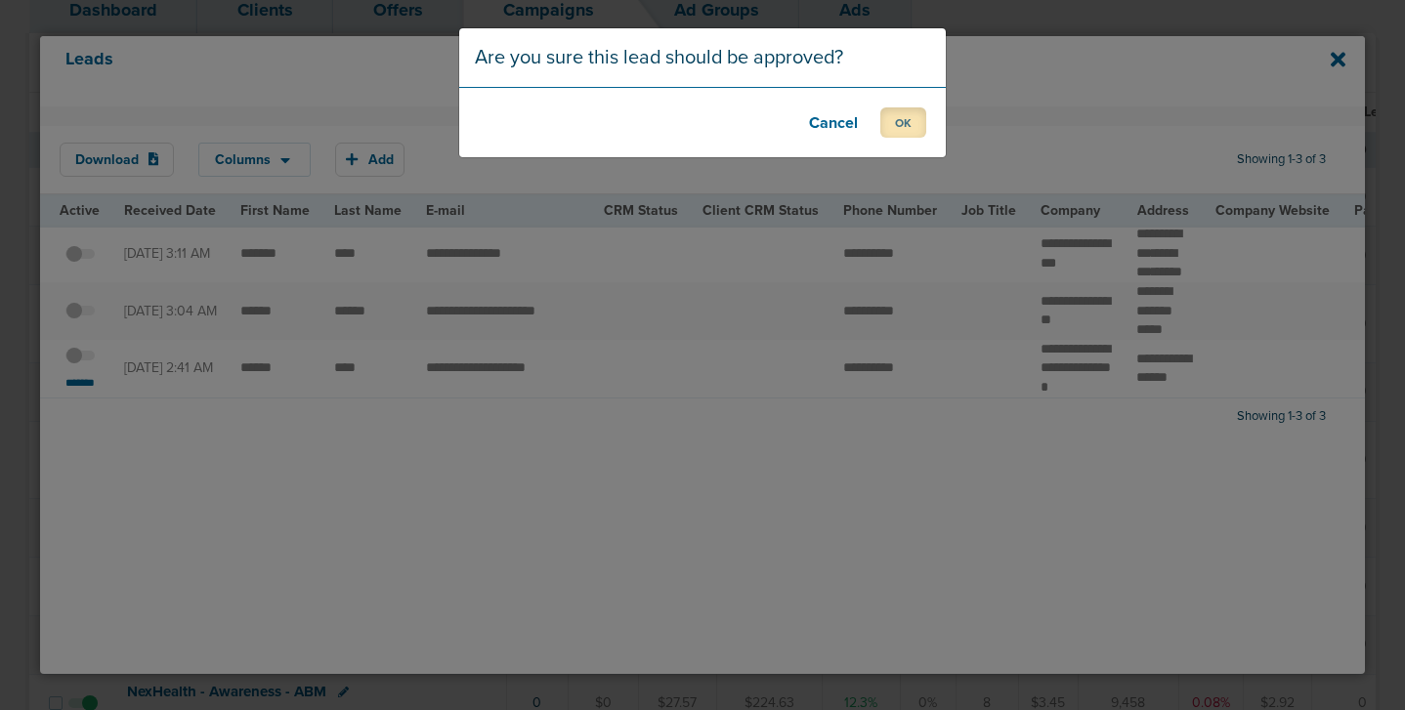
click at [907, 121] on button "OK" at bounding box center [903, 122] width 46 height 30
click at [905, 120] on button "OK" at bounding box center [903, 122] width 46 height 30
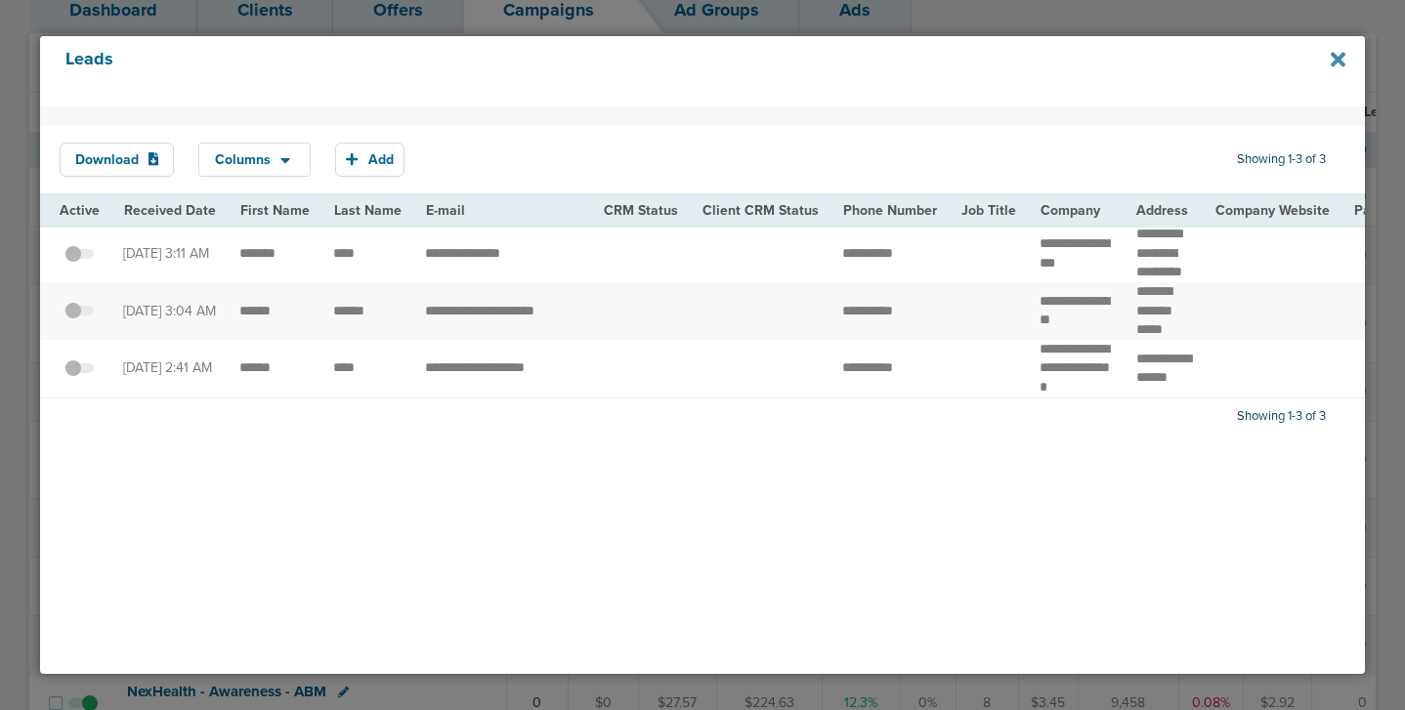
click at [1338, 56] on icon at bounding box center [1338, 59] width 15 height 21
